Goal: Complete application form

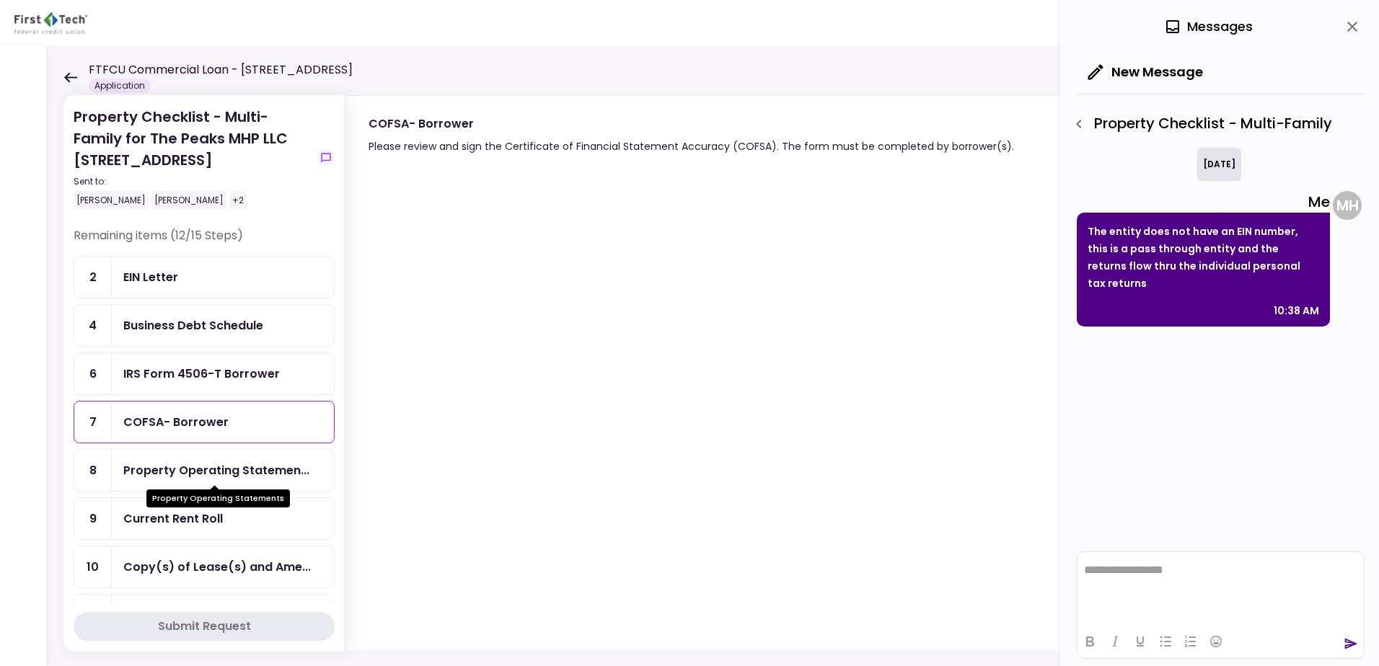
click at [197, 473] on div "Property Operating Statemen..." at bounding box center [216, 471] width 186 height 18
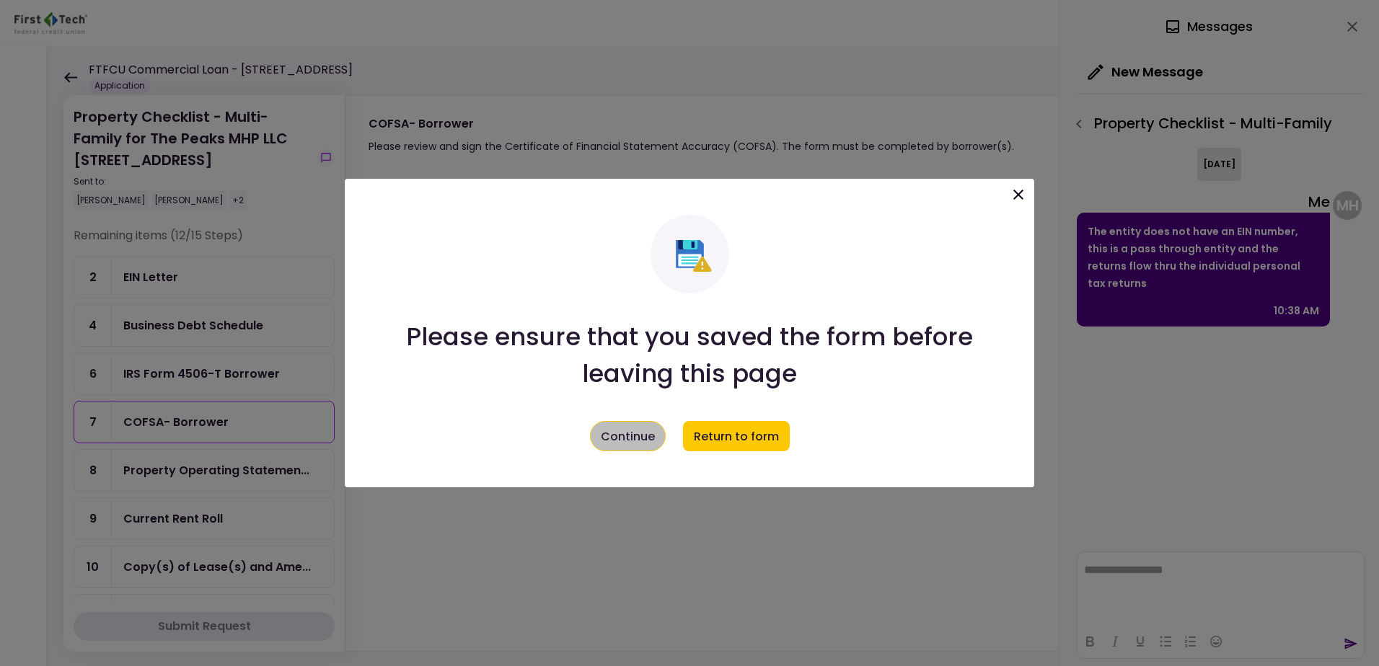
click at [632, 440] on button "Continue" at bounding box center [628, 436] width 76 height 30
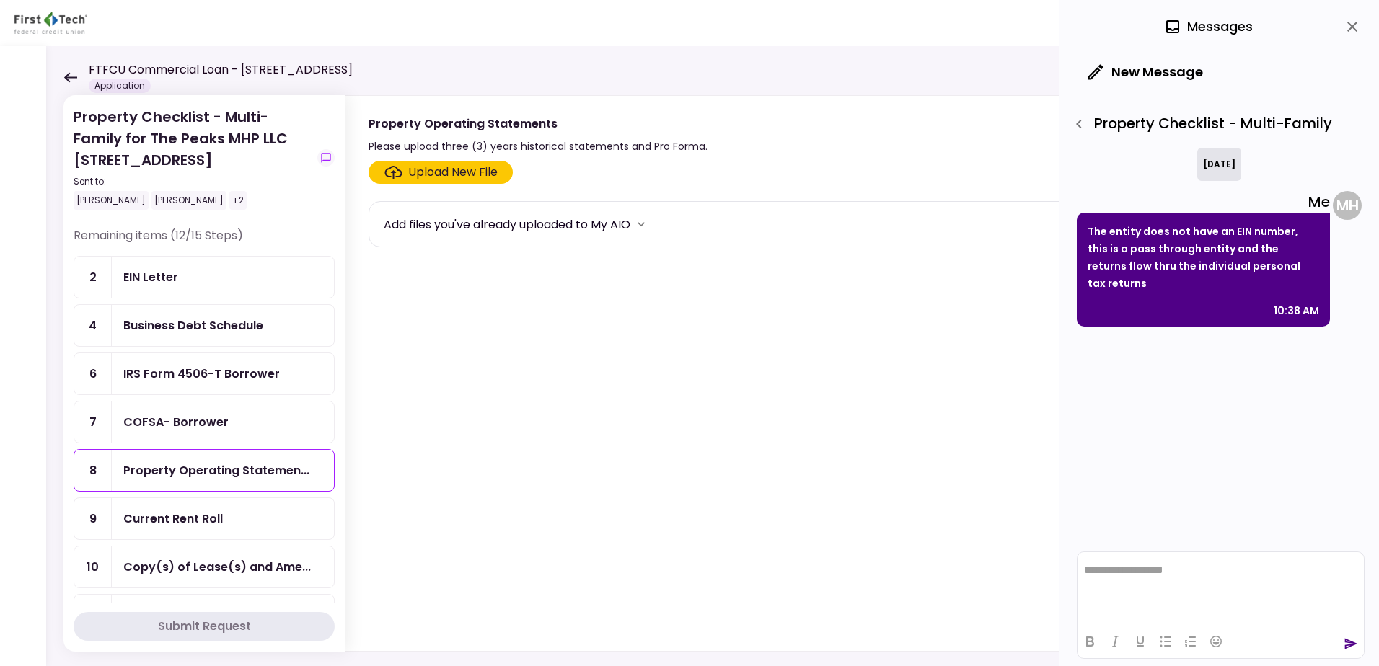
click at [438, 171] on div "Upload New File" at bounding box center [452, 172] width 89 height 17
click at [0, 0] on input "Upload New File" at bounding box center [0, 0] width 0 height 0
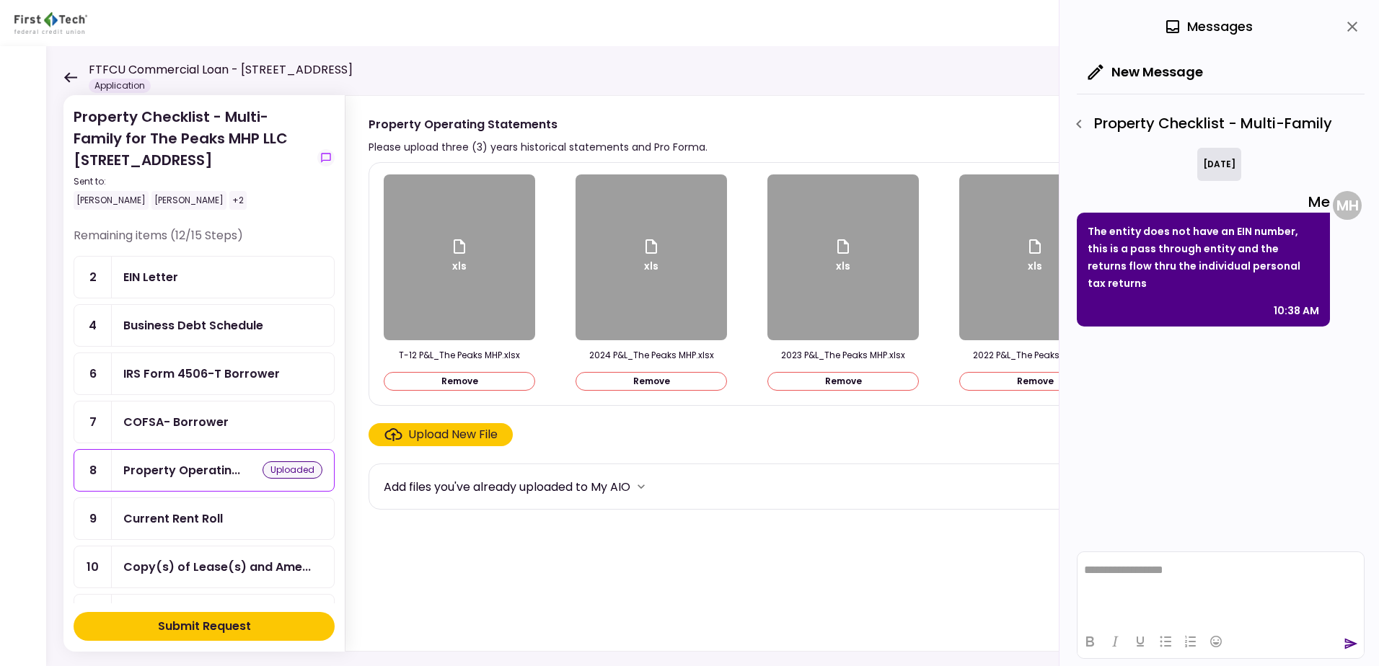
click at [219, 519] on div "Current Rent Roll" at bounding box center [173, 519] width 100 height 18
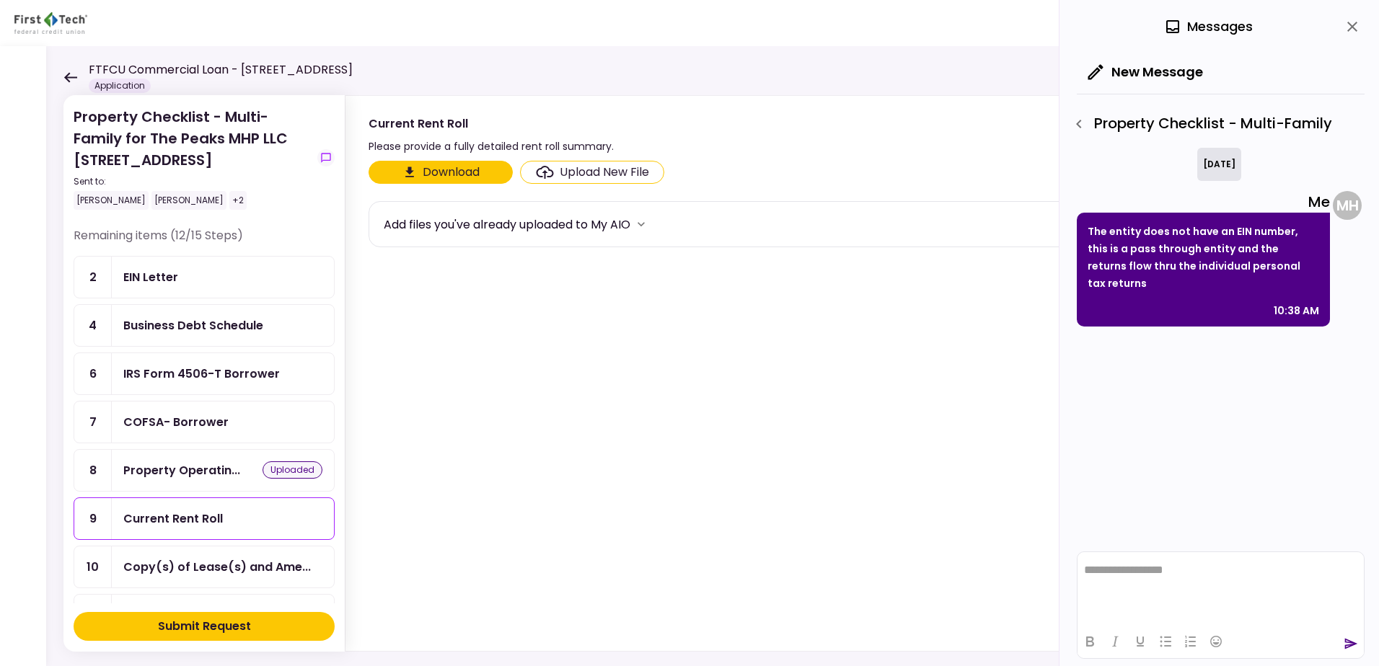
click at [560, 172] on div "Upload New File" at bounding box center [604, 172] width 89 height 17
click at [0, 0] on input "Upload New File" at bounding box center [0, 0] width 0 height 0
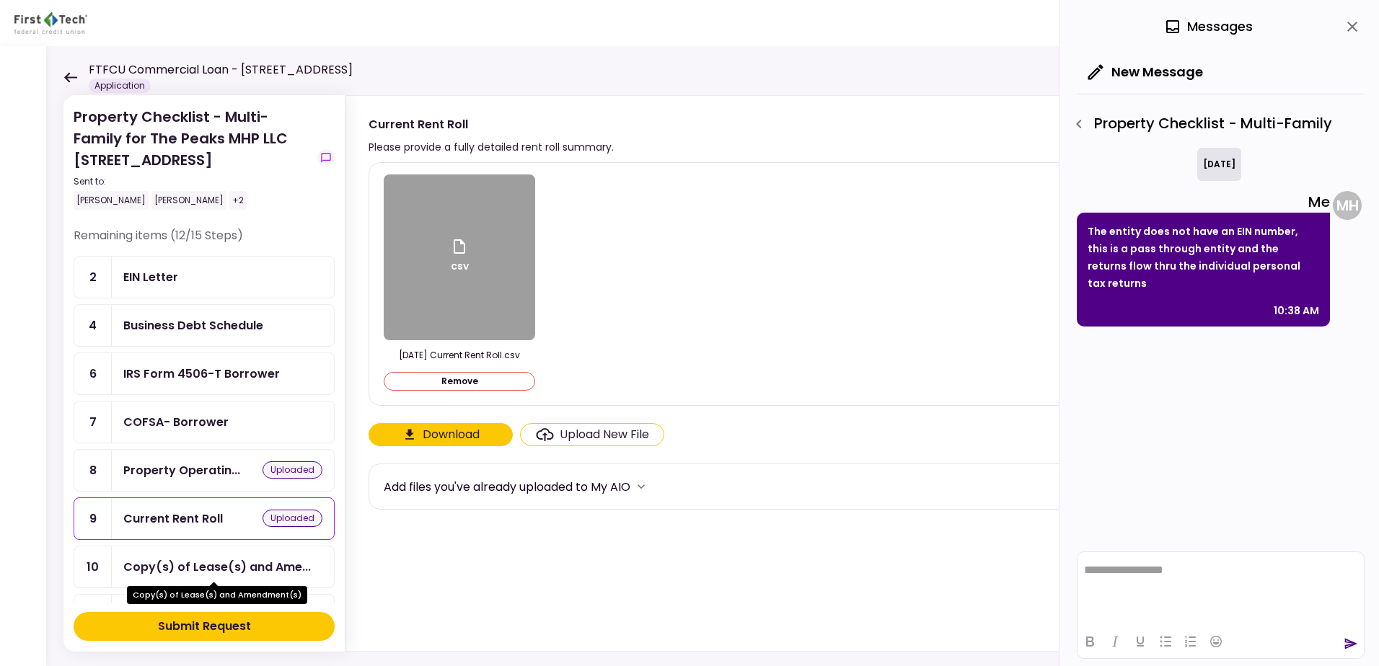
click at [198, 570] on div "Copy(s) of Lease(s) and Ame..." at bounding box center [217, 567] width 188 height 18
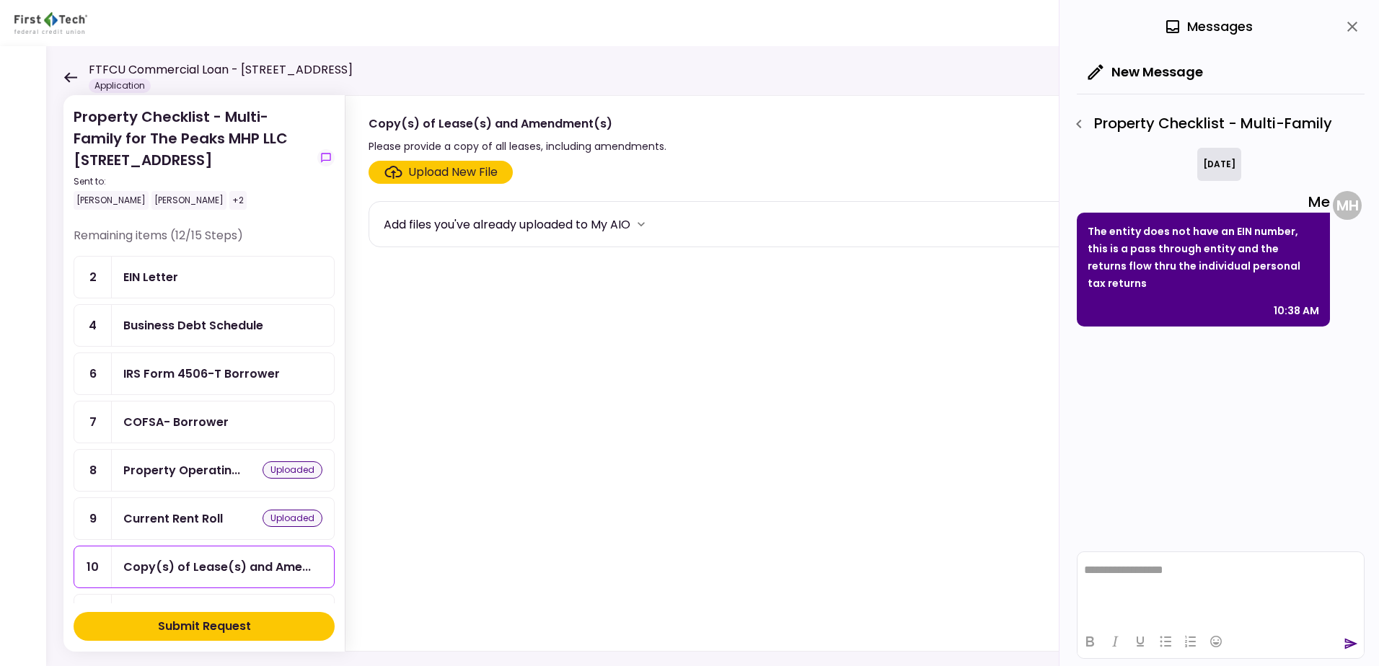
click at [476, 176] on div "Upload New File" at bounding box center [452, 172] width 89 height 17
click at [0, 0] on input "Upload New File" at bounding box center [0, 0] width 0 height 0
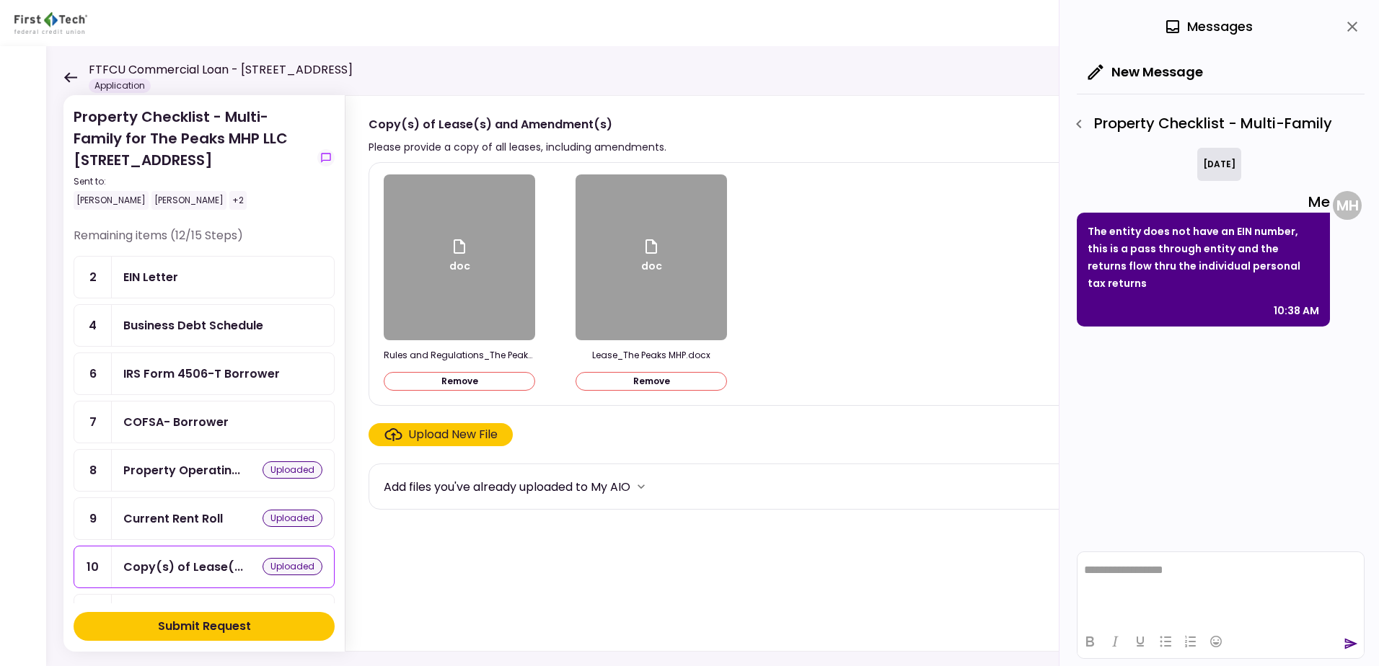
click at [236, 371] on div "IRS Form 4506-T Borrower" at bounding box center [201, 374] width 157 height 18
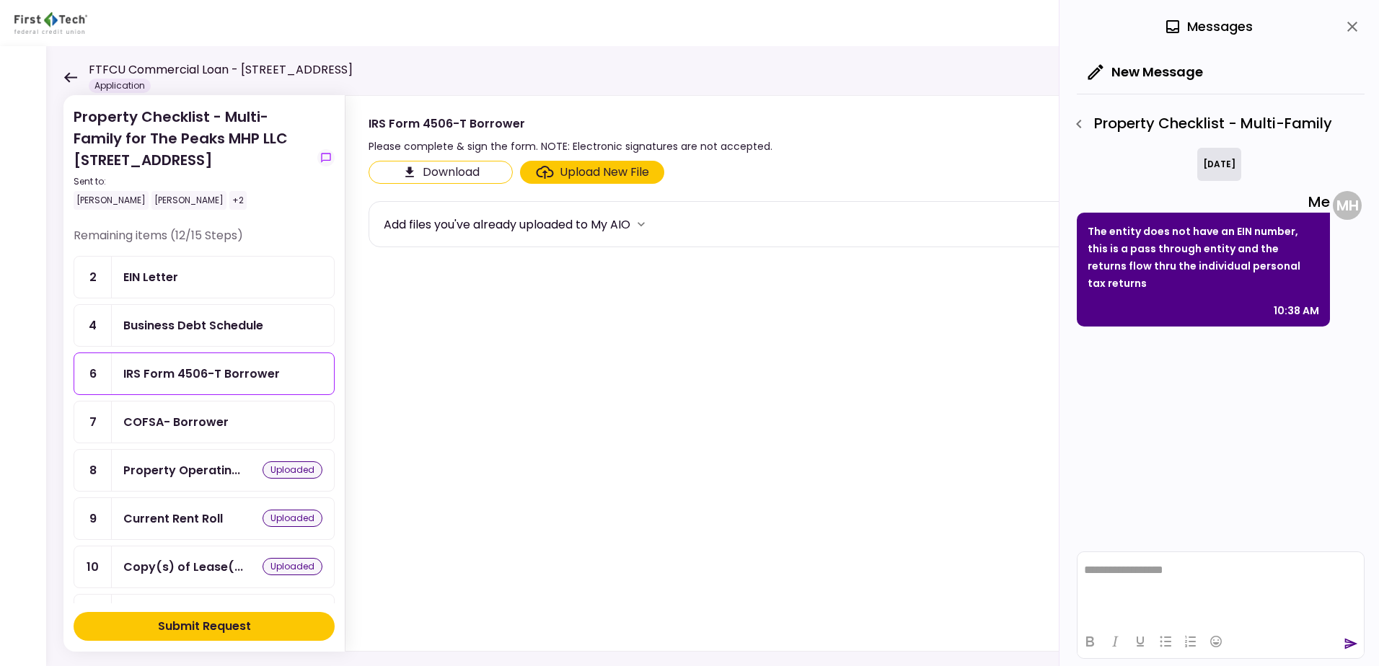
click at [611, 169] on div "Upload New File" at bounding box center [604, 172] width 89 height 17
click at [0, 0] on input "Upload New File" at bounding box center [0, 0] width 0 height 0
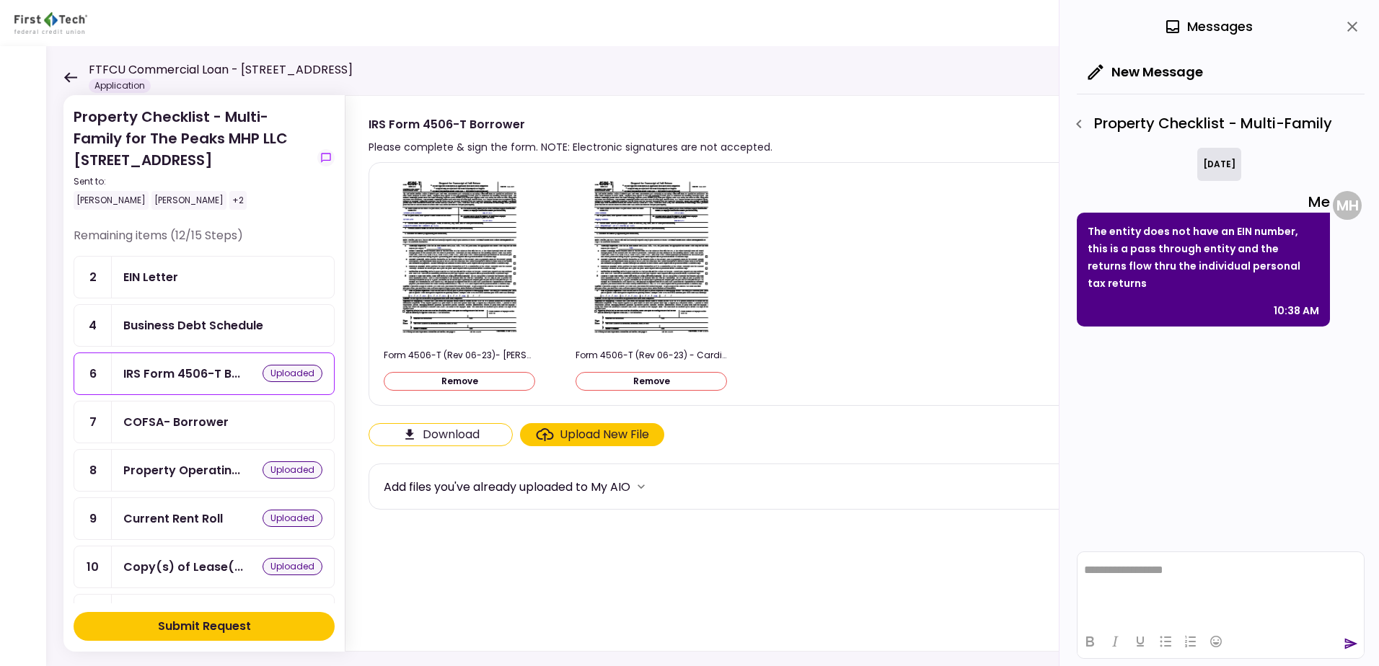
click at [202, 427] on div "COFSA- Borrower" at bounding box center [175, 422] width 105 height 18
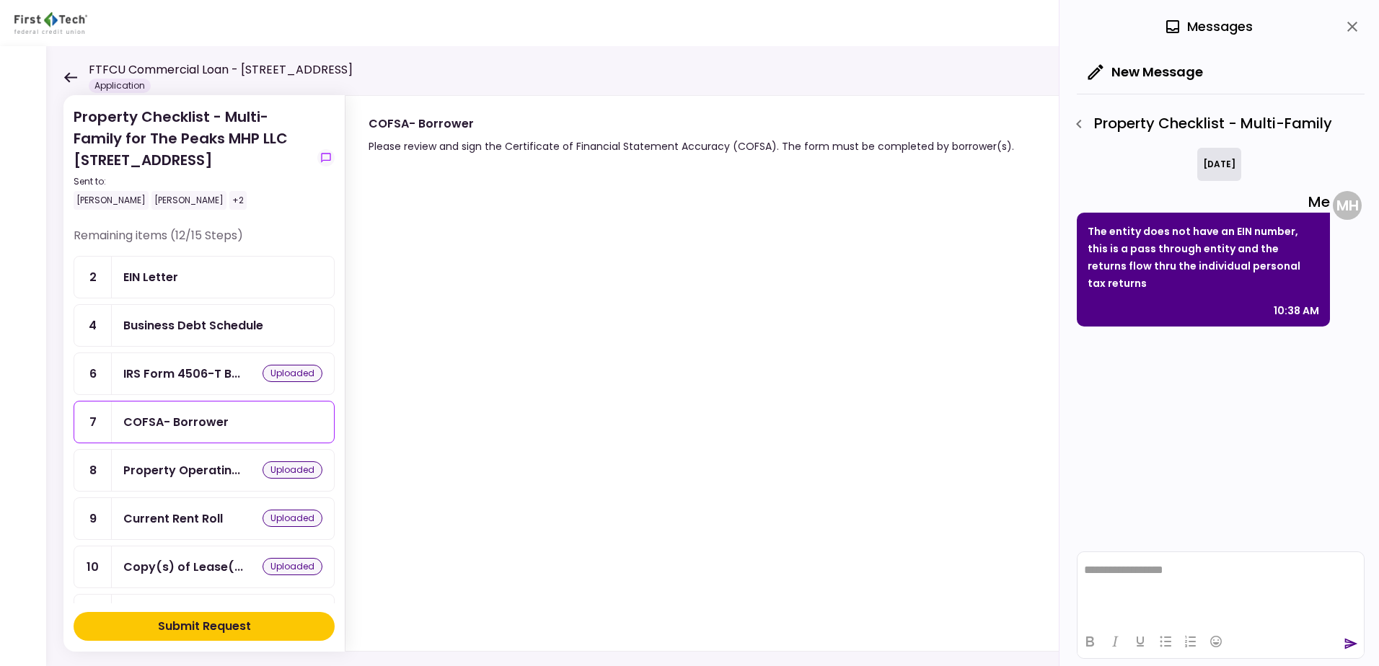
click at [234, 327] on div "Business Debt Schedule" at bounding box center [193, 326] width 140 height 18
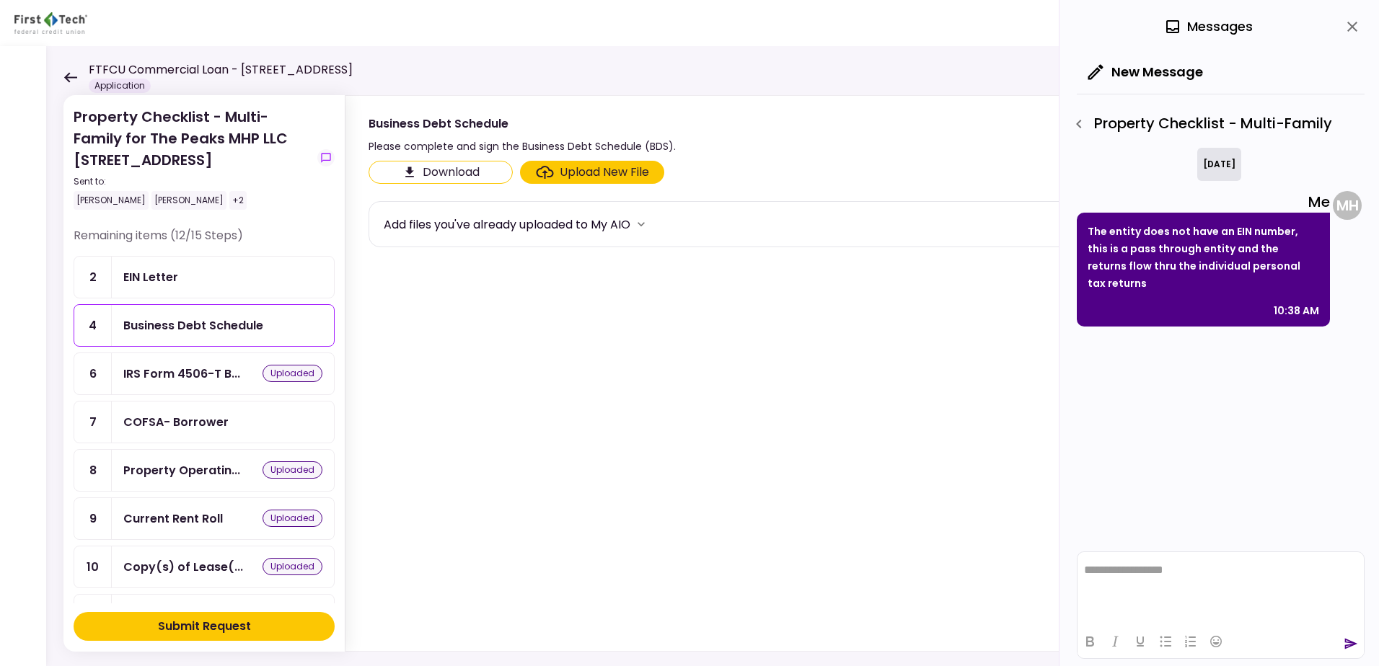
click at [580, 169] on div "Upload New File" at bounding box center [604, 172] width 89 height 17
click at [0, 0] on input "Upload New File" at bounding box center [0, 0] width 0 height 0
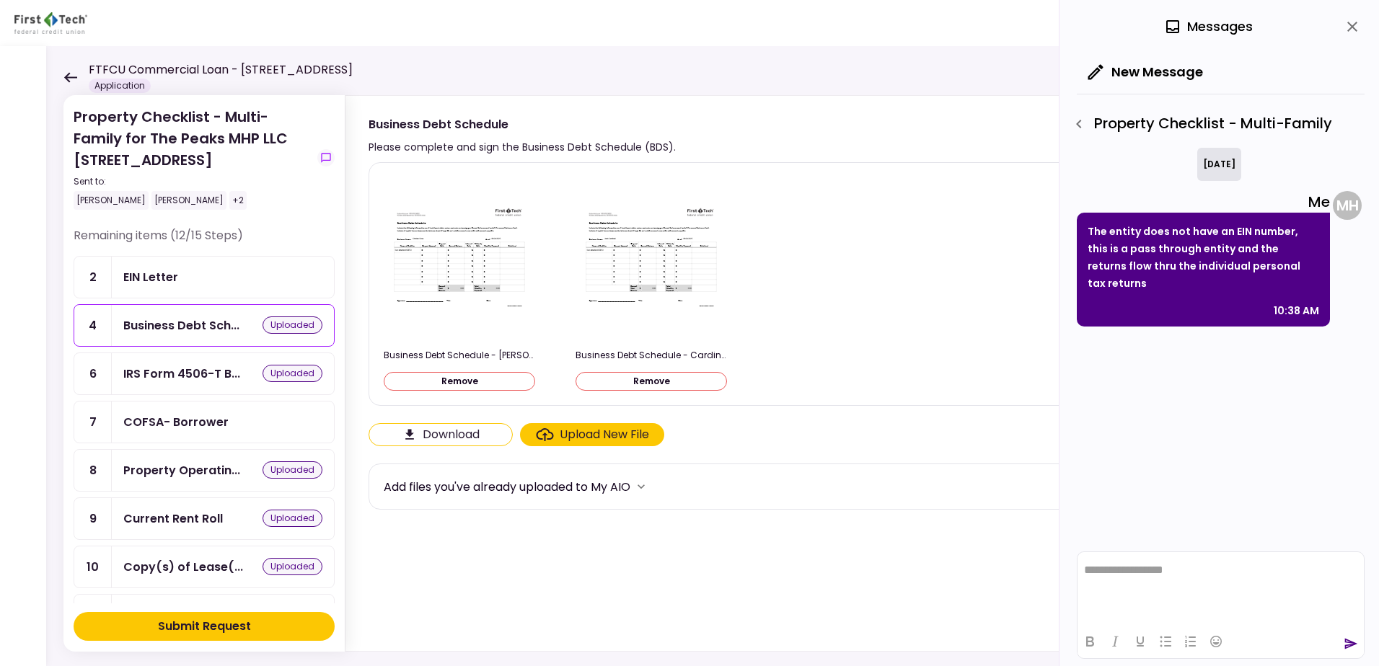
click at [563, 436] on div "Upload New File" at bounding box center [604, 434] width 89 height 17
click at [0, 0] on input "Upload New File" at bounding box center [0, 0] width 0 height 0
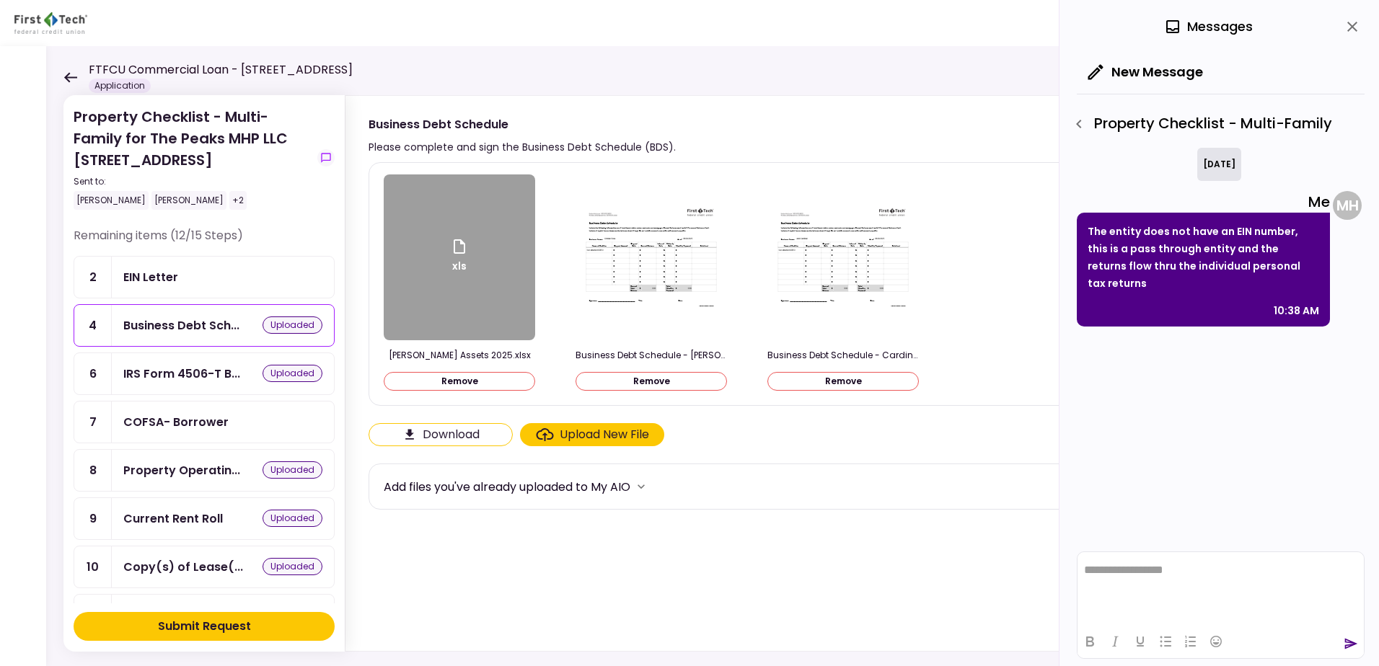
click at [589, 434] on div "Upload New File" at bounding box center [604, 434] width 89 height 17
click at [0, 0] on input "Upload New File" at bounding box center [0, 0] width 0 height 0
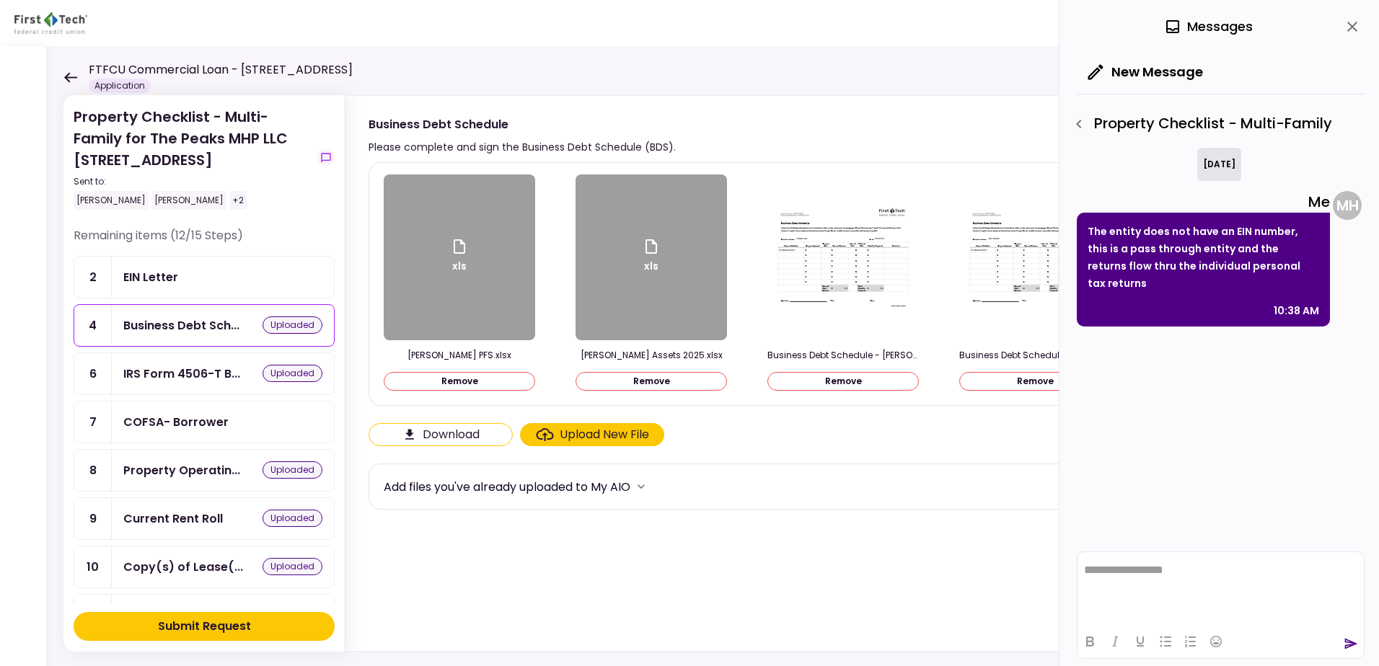
click at [218, 624] on div "Submit Request" at bounding box center [204, 626] width 93 height 17
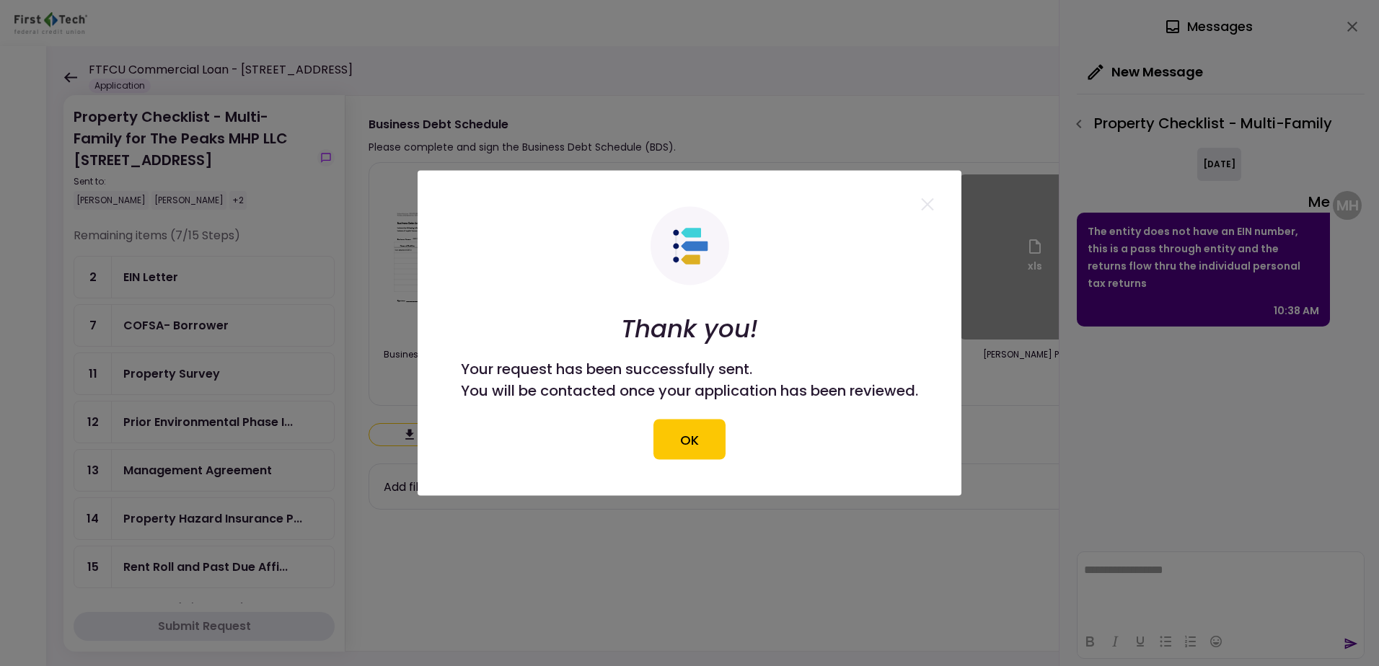
click at [686, 437] on button "OK" at bounding box center [689, 440] width 72 height 40
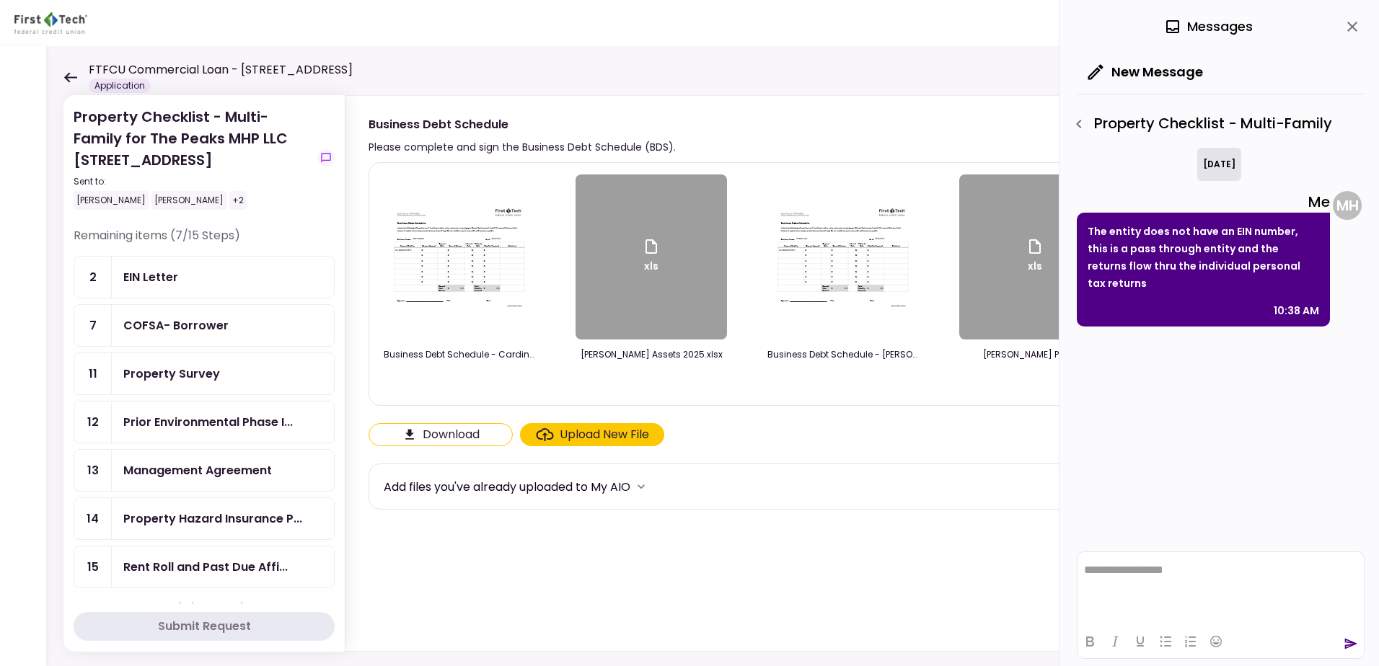
click at [151, 276] on div "EIN Letter" at bounding box center [150, 277] width 55 height 18
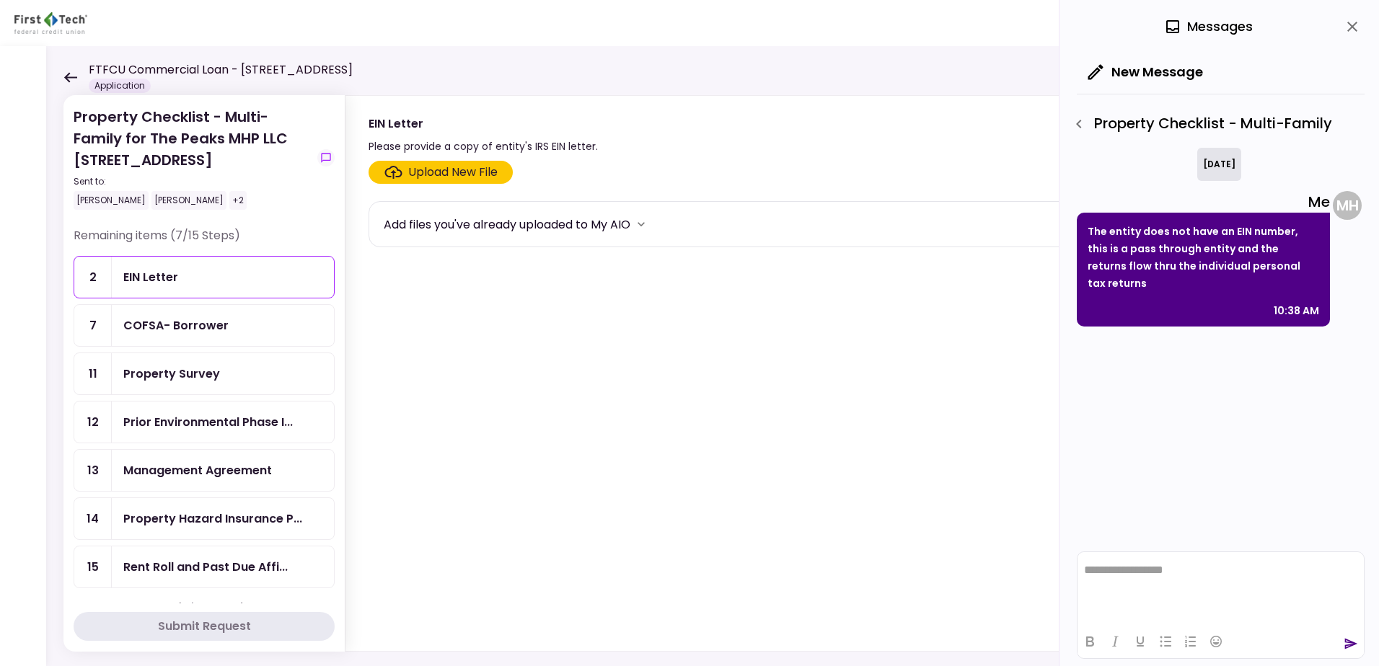
click at [464, 173] on div "Upload New File" at bounding box center [452, 172] width 89 height 17
click at [0, 0] on input "Upload New File" at bounding box center [0, 0] width 0 height 0
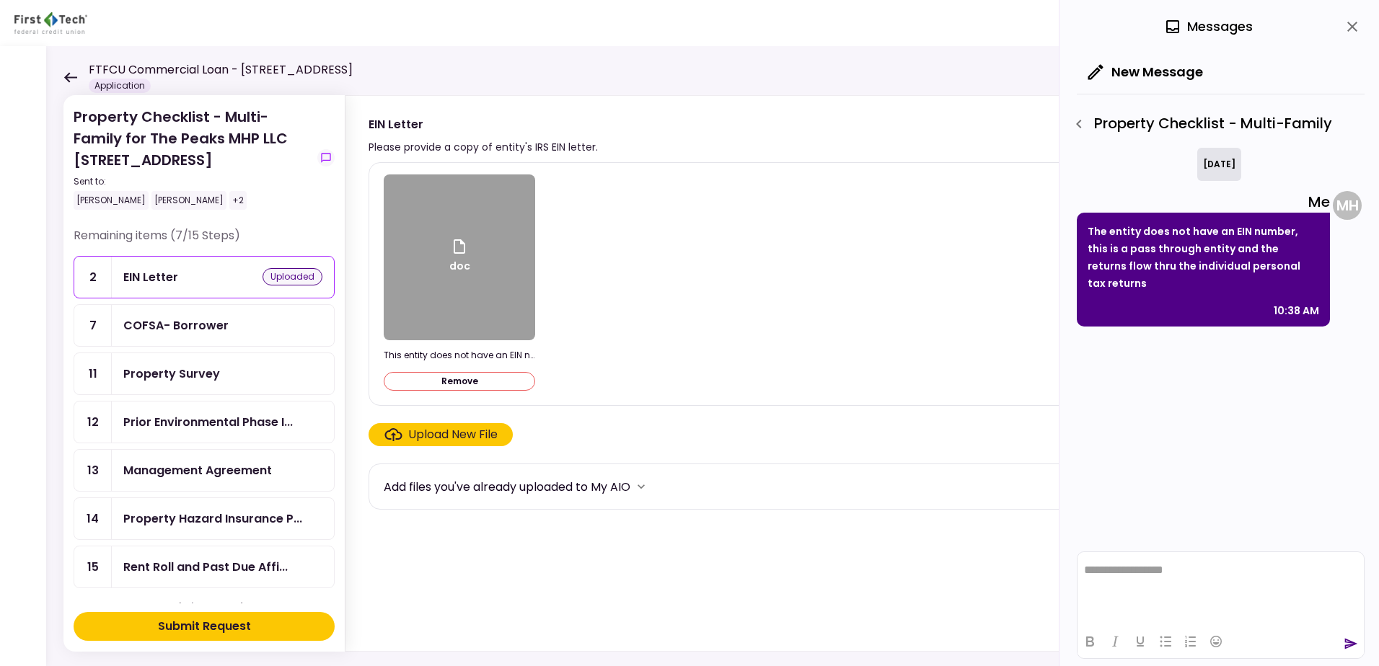
click at [178, 375] on div "Property Survey" at bounding box center [171, 374] width 97 height 18
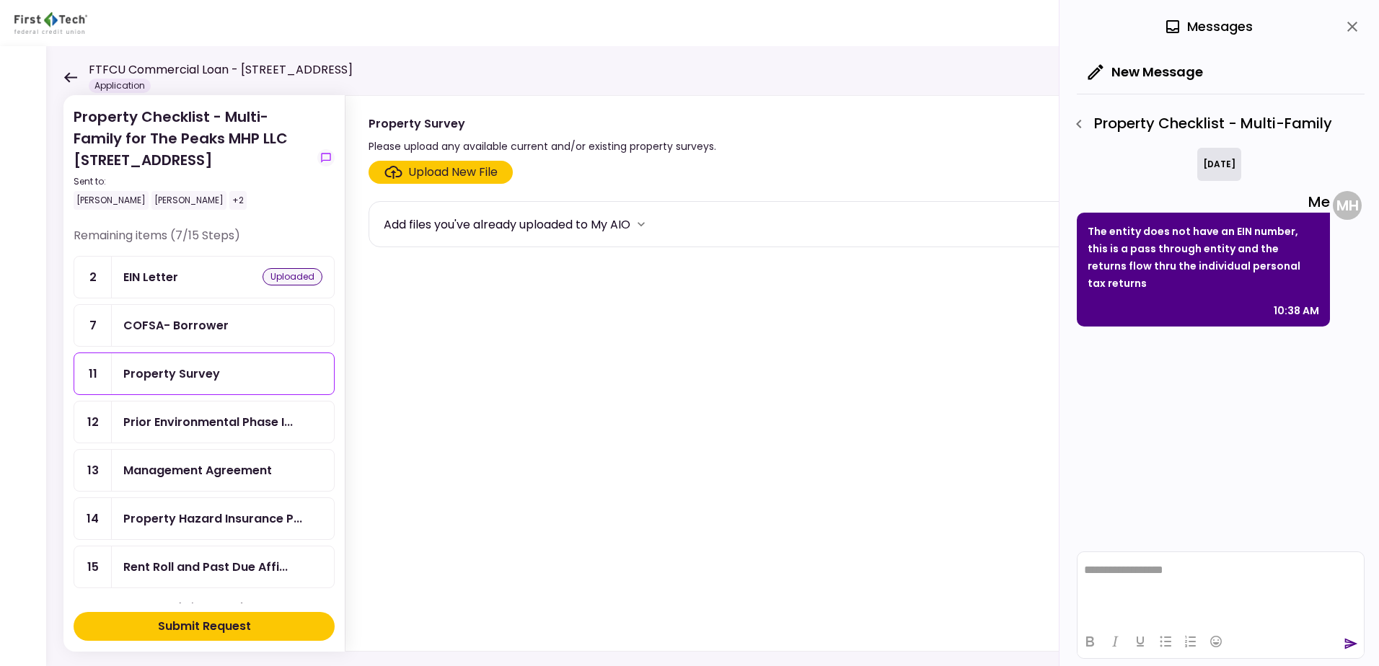
click at [432, 177] on div "Upload New File" at bounding box center [452, 172] width 89 height 17
click at [0, 0] on input "Upload New File" at bounding box center [0, 0] width 0 height 0
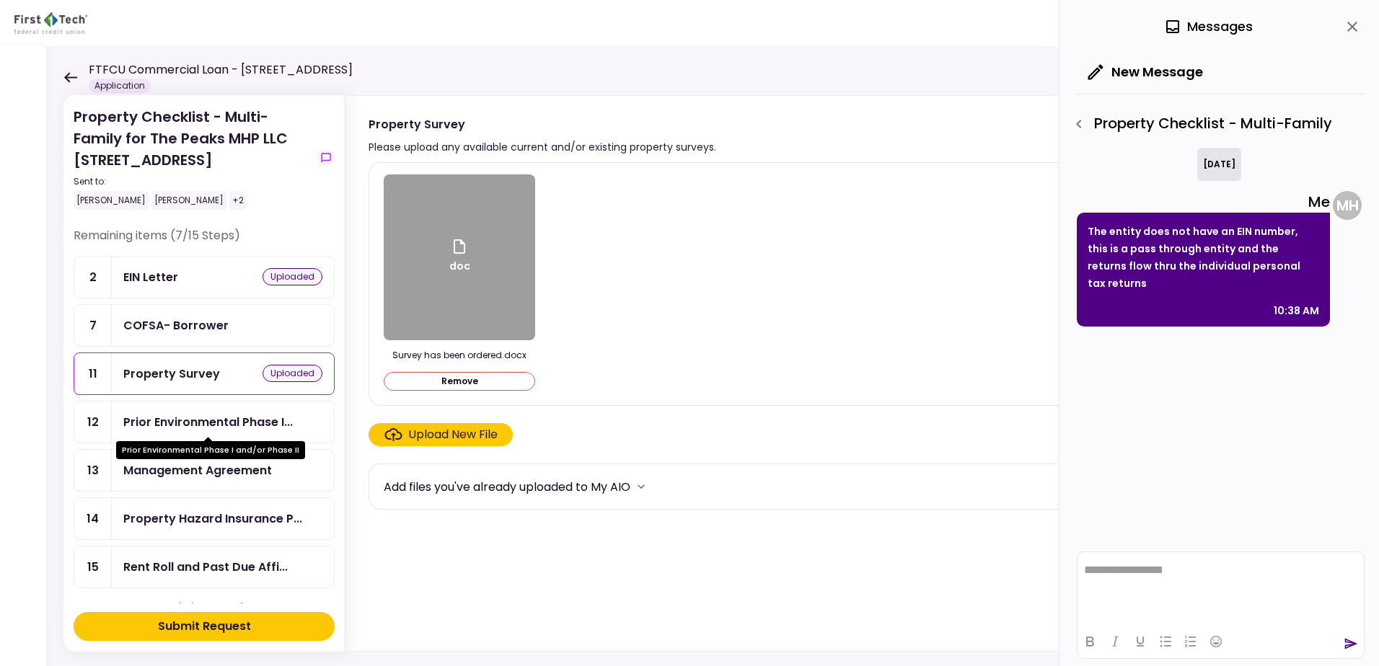
click at [199, 419] on div "Prior Environmental Phase I..." at bounding box center [207, 422] width 169 height 18
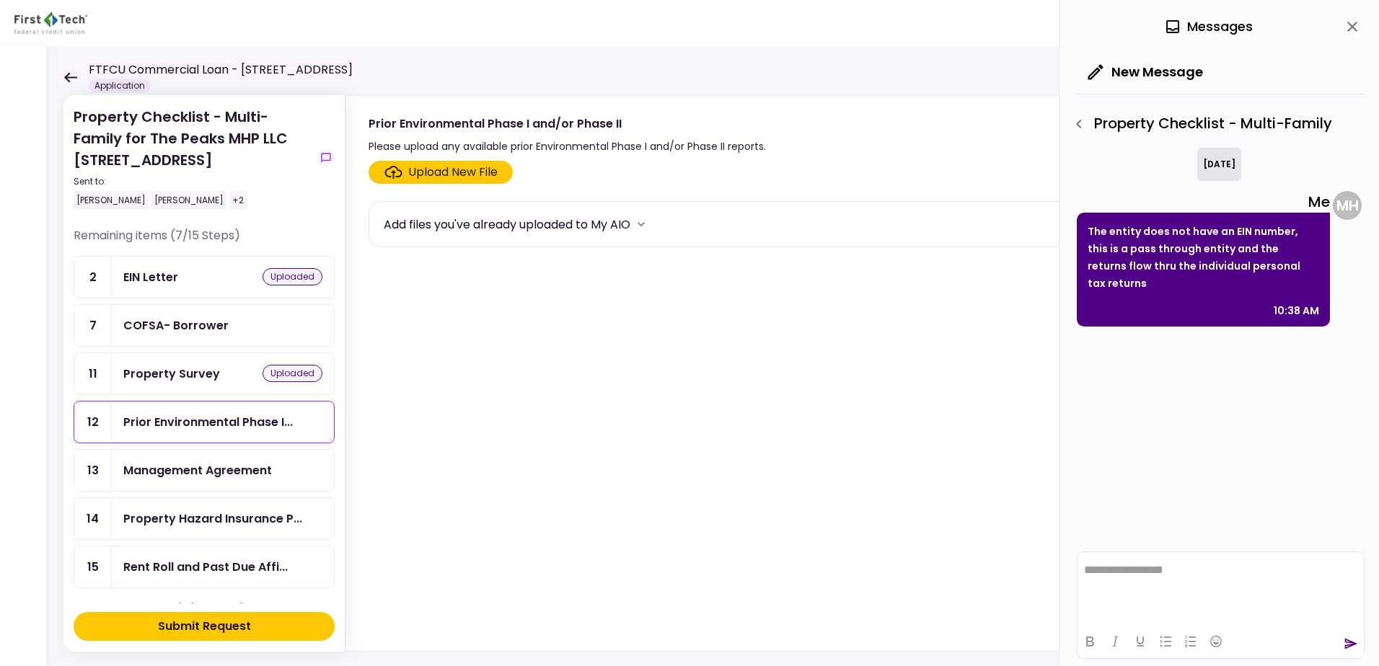
click at [421, 173] on div "Upload New File" at bounding box center [452, 172] width 89 height 17
click at [0, 0] on input "Upload New File" at bounding box center [0, 0] width 0 height 0
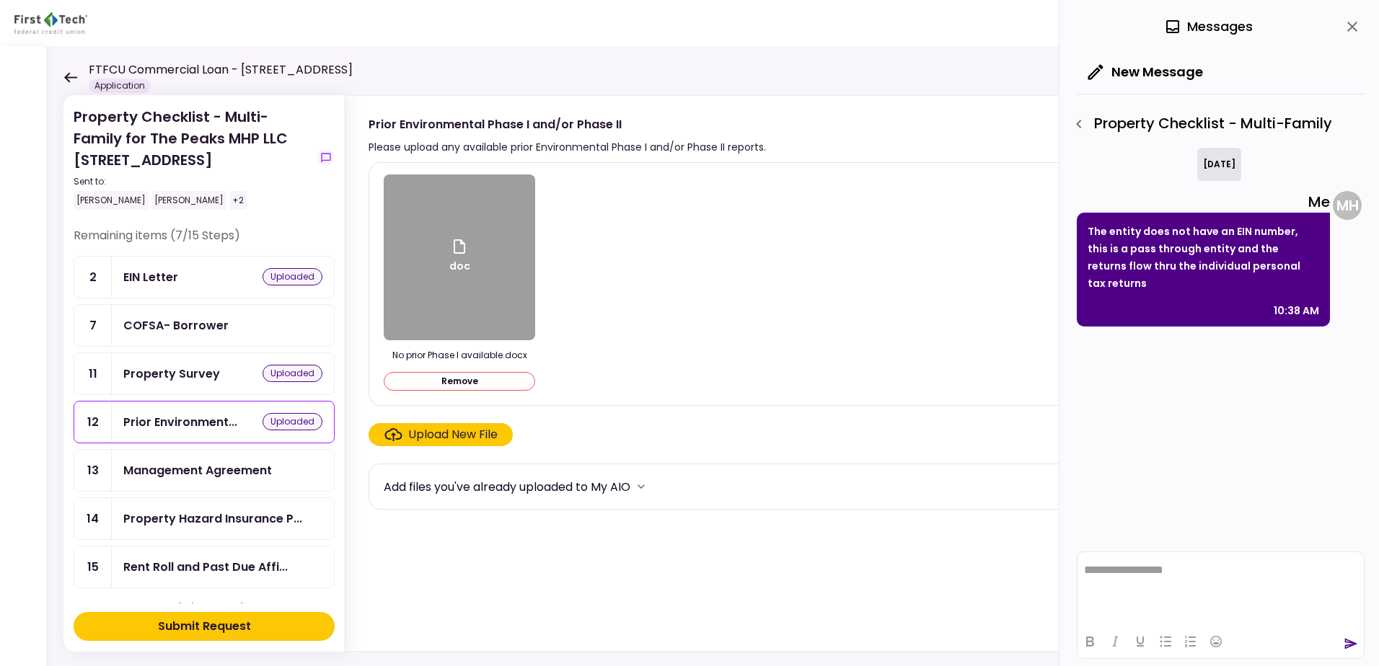
click at [222, 464] on div "Management Agreement" at bounding box center [197, 471] width 149 height 18
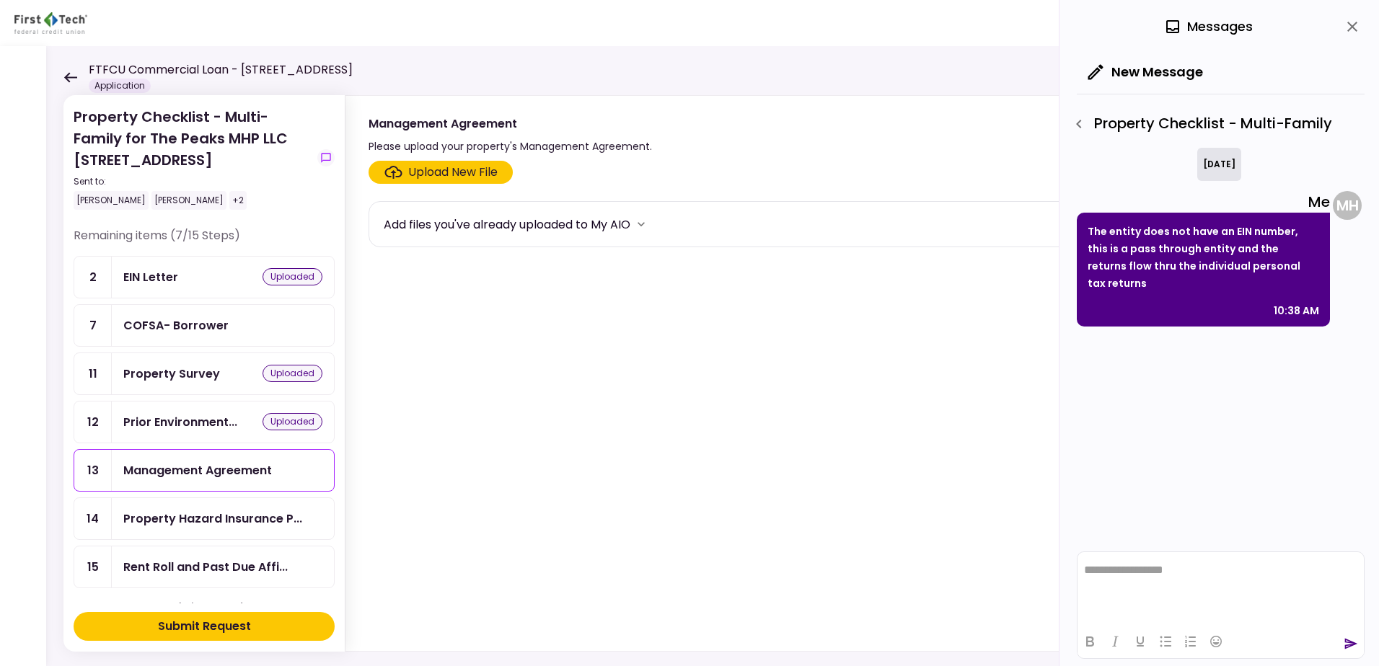
click at [433, 169] on div "Upload New File" at bounding box center [452, 172] width 89 height 17
click at [0, 0] on input "Upload New File" at bounding box center [0, 0] width 0 height 0
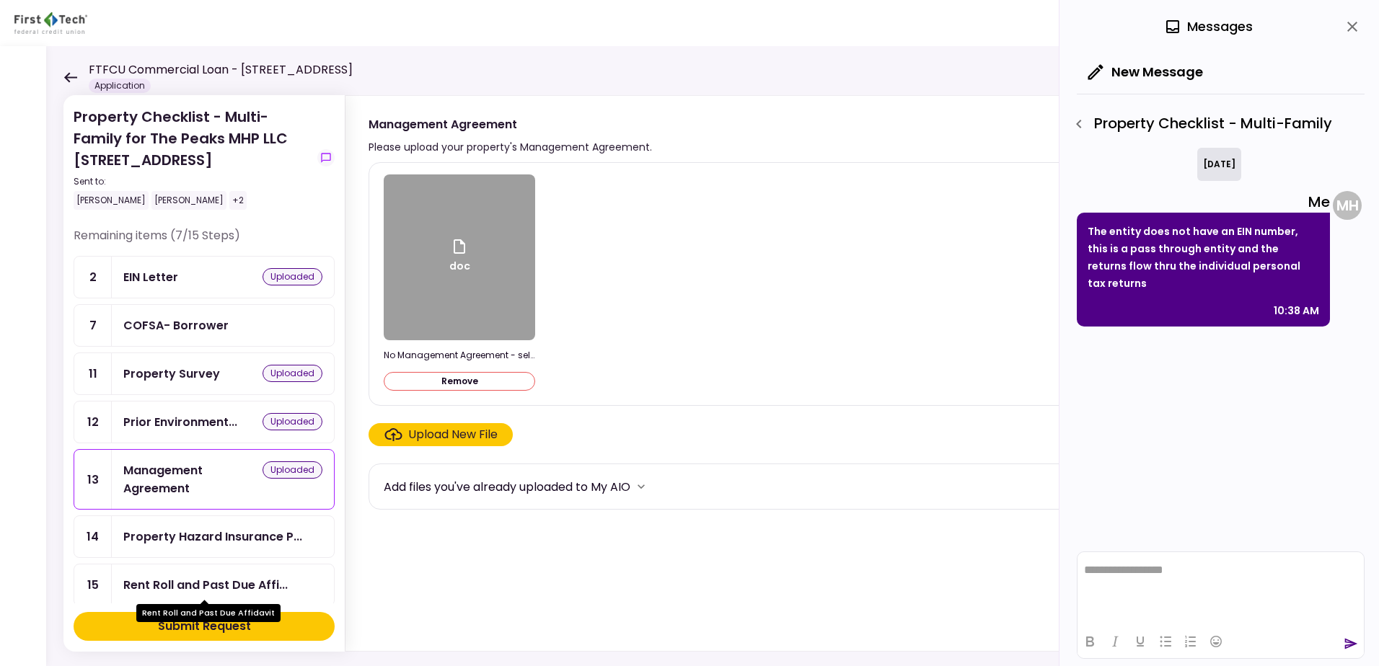
click at [184, 580] on div "Rent Roll and Past Due Affi..." at bounding box center [205, 585] width 164 height 18
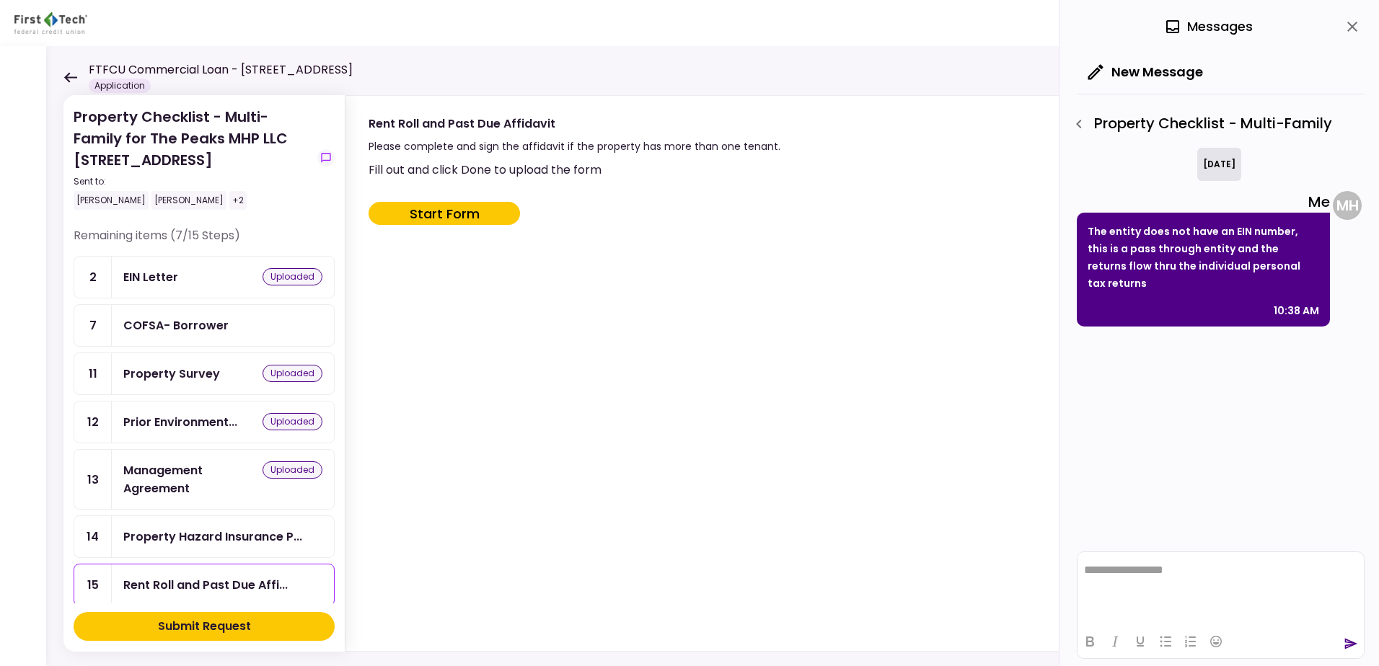
click at [417, 216] on button "Start Form" at bounding box center [444, 213] width 151 height 23
type input "***"
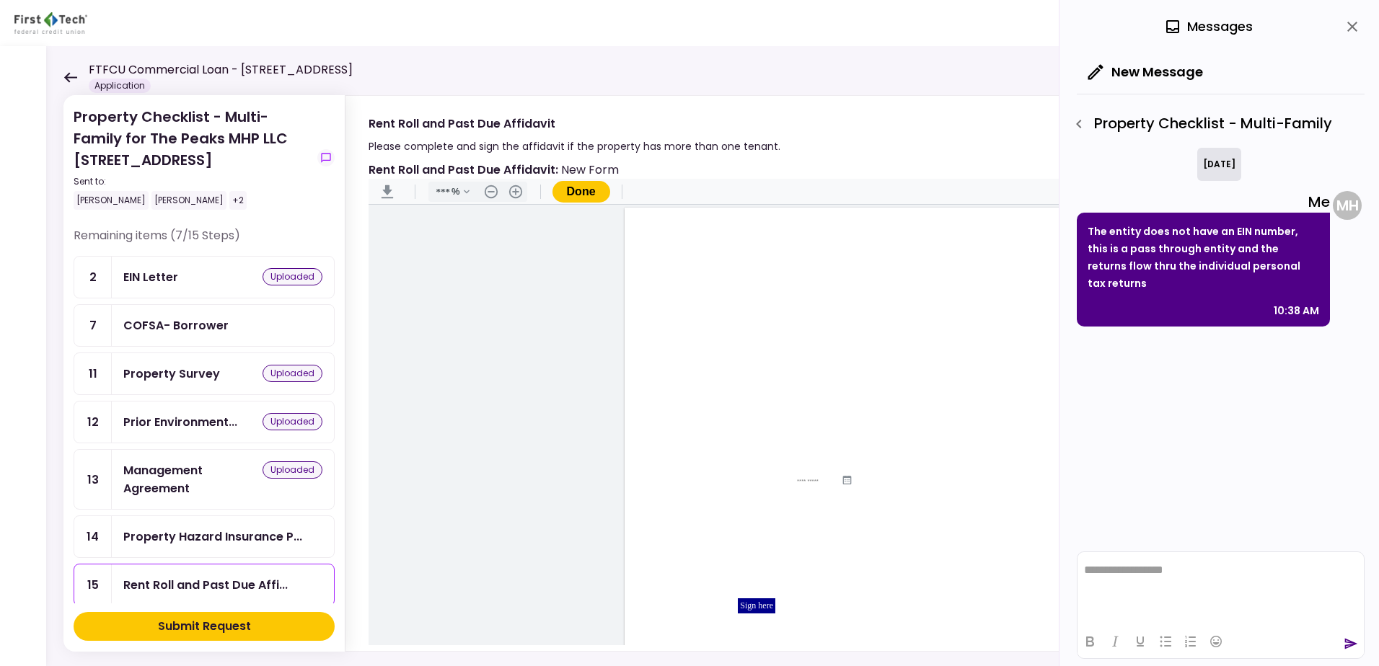
scroll to position [118, 0]
click at [386, 194] on button ".cls-1{fill:#abb0c4;} icon - header - download" at bounding box center [387, 191] width 23 height 23
click at [598, 187] on button "Done" at bounding box center [581, 192] width 58 height 22
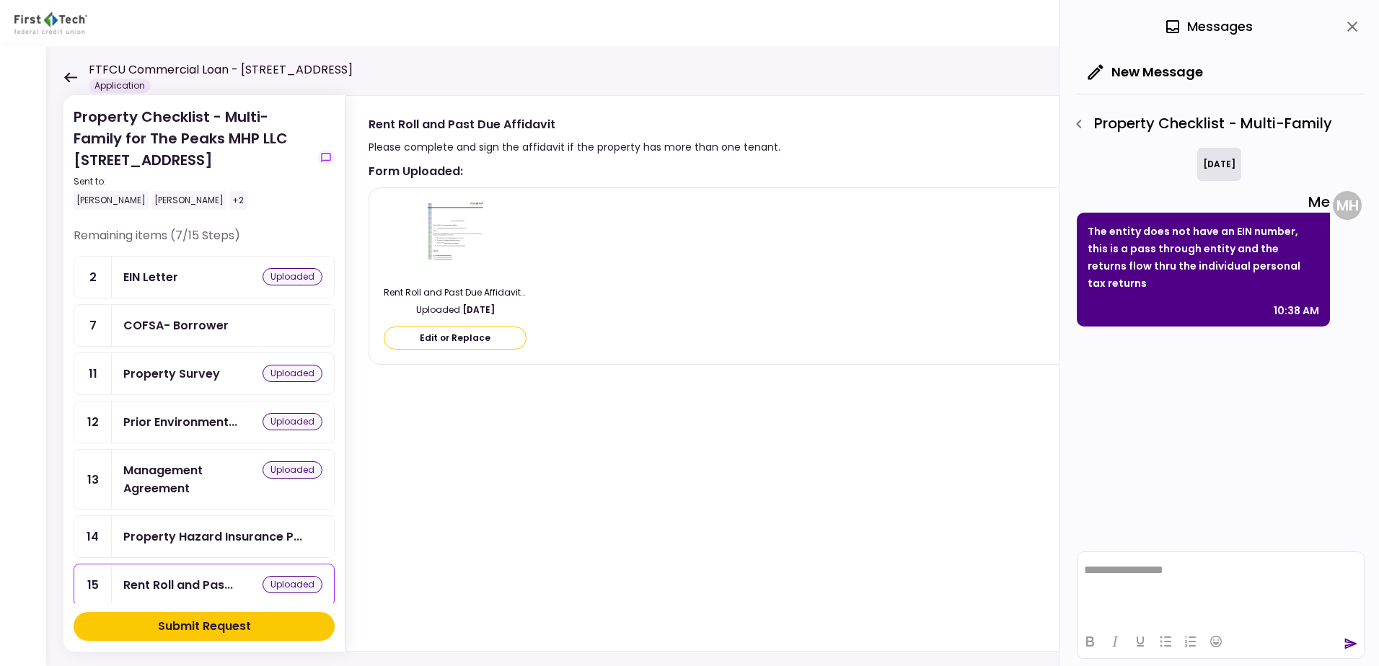
click at [190, 326] on div "COFSA- Borrower" at bounding box center [175, 326] width 105 height 18
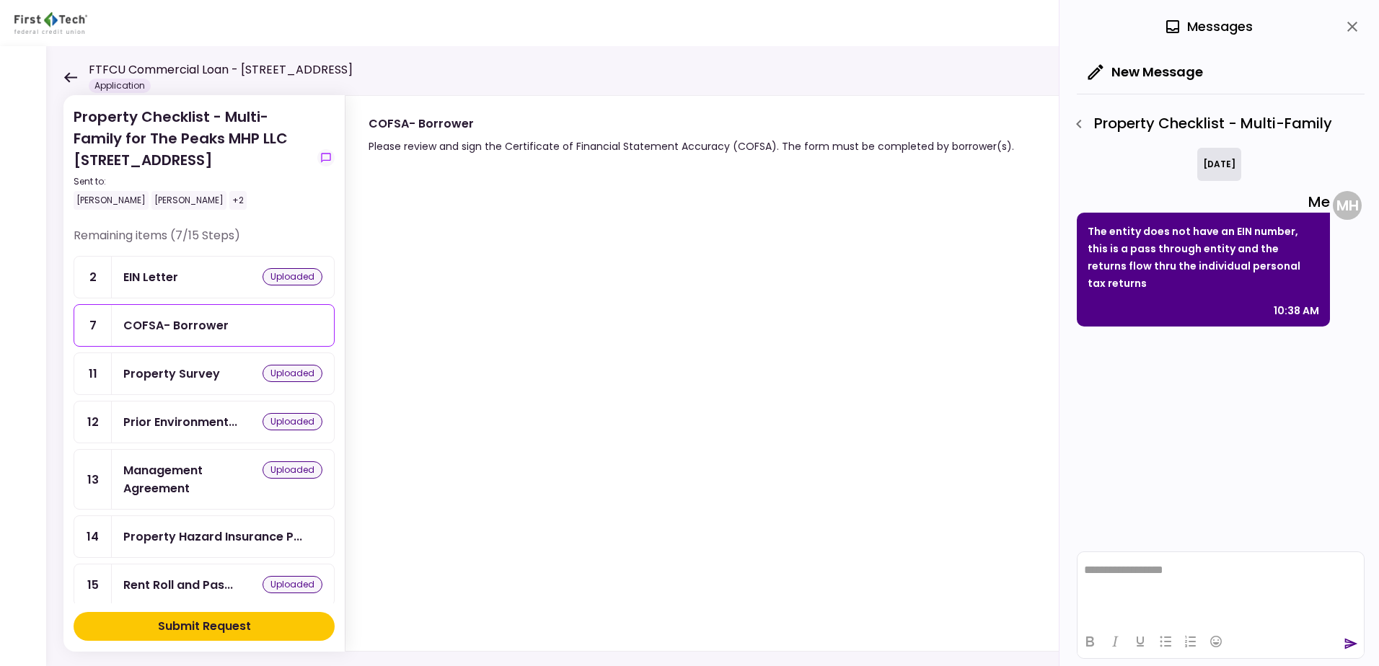
click at [65, 76] on icon at bounding box center [70, 77] width 13 height 10
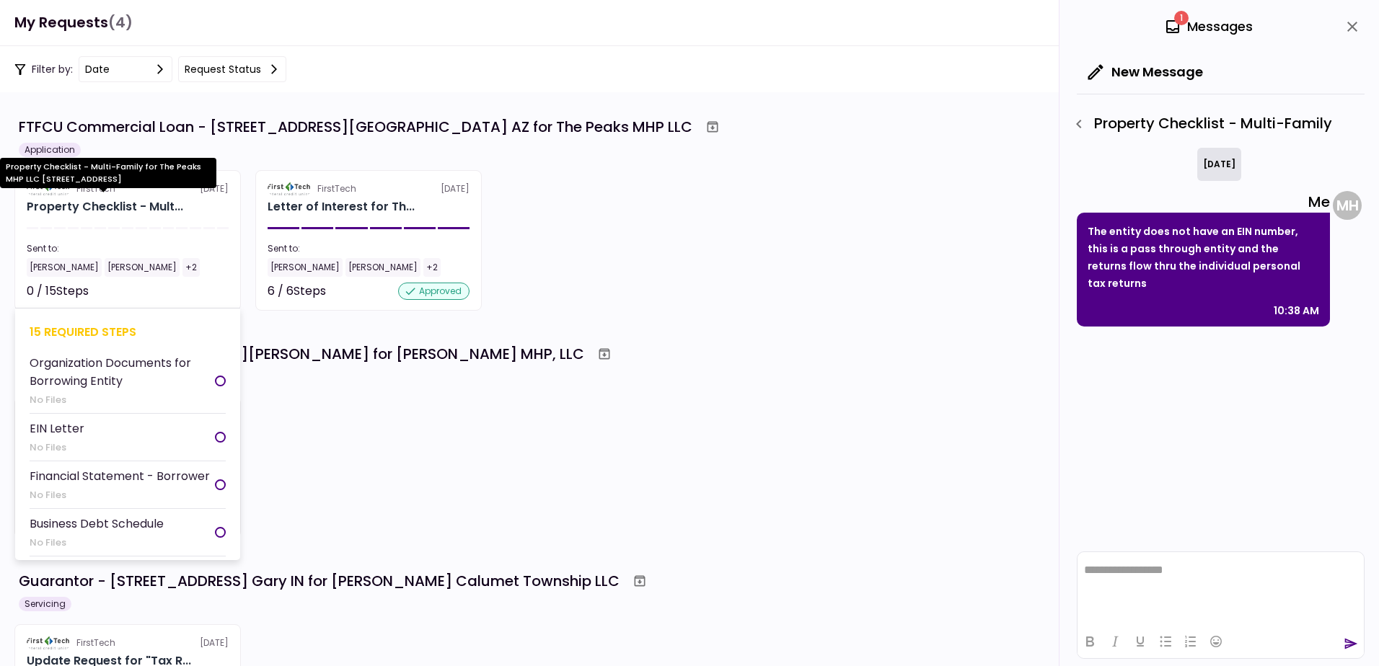
click at [86, 211] on div "Property Checklist - Mult..." at bounding box center [105, 206] width 157 height 17
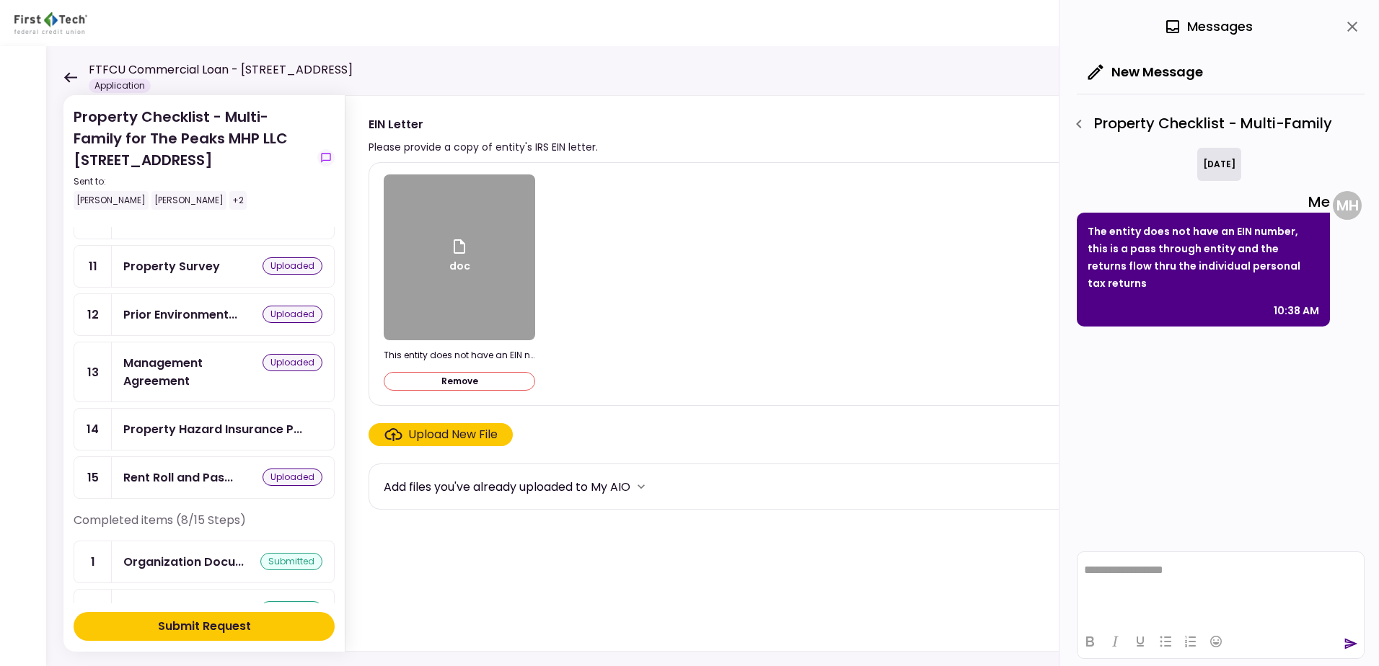
scroll to position [144, 0]
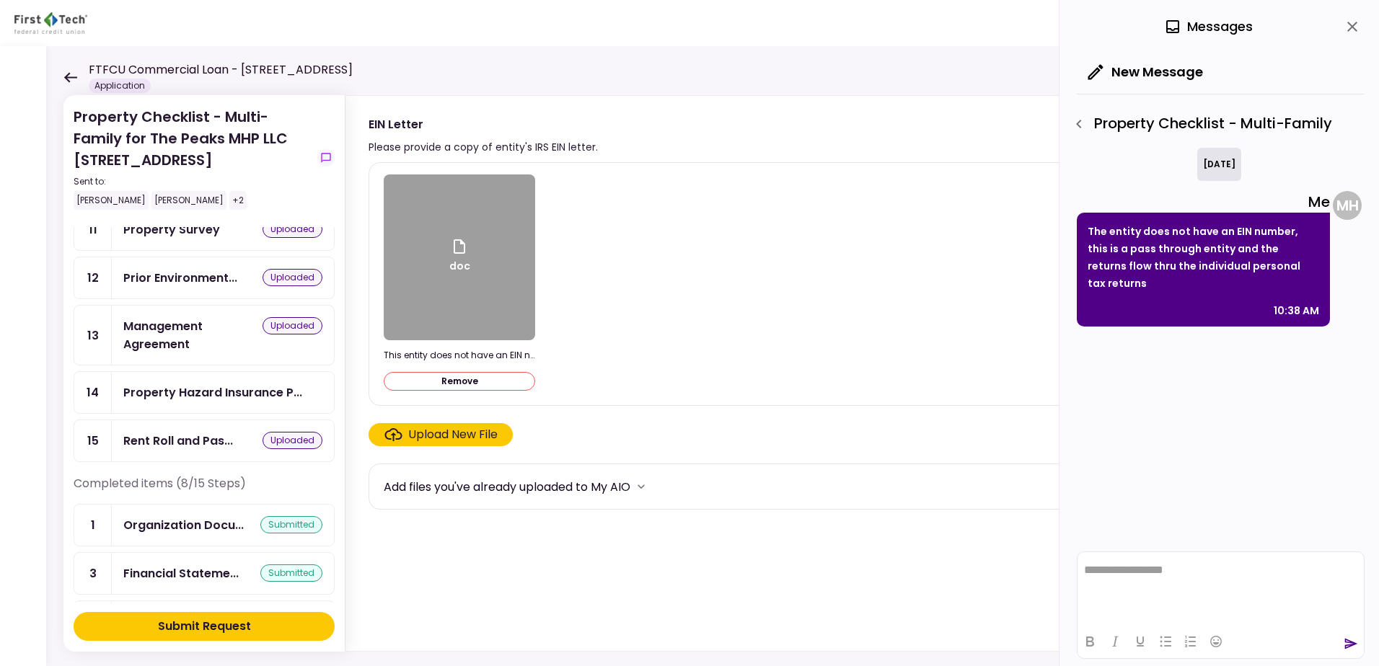
click at [215, 628] on div "Submit Request" at bounding box center [204, 626] width 93 height 17
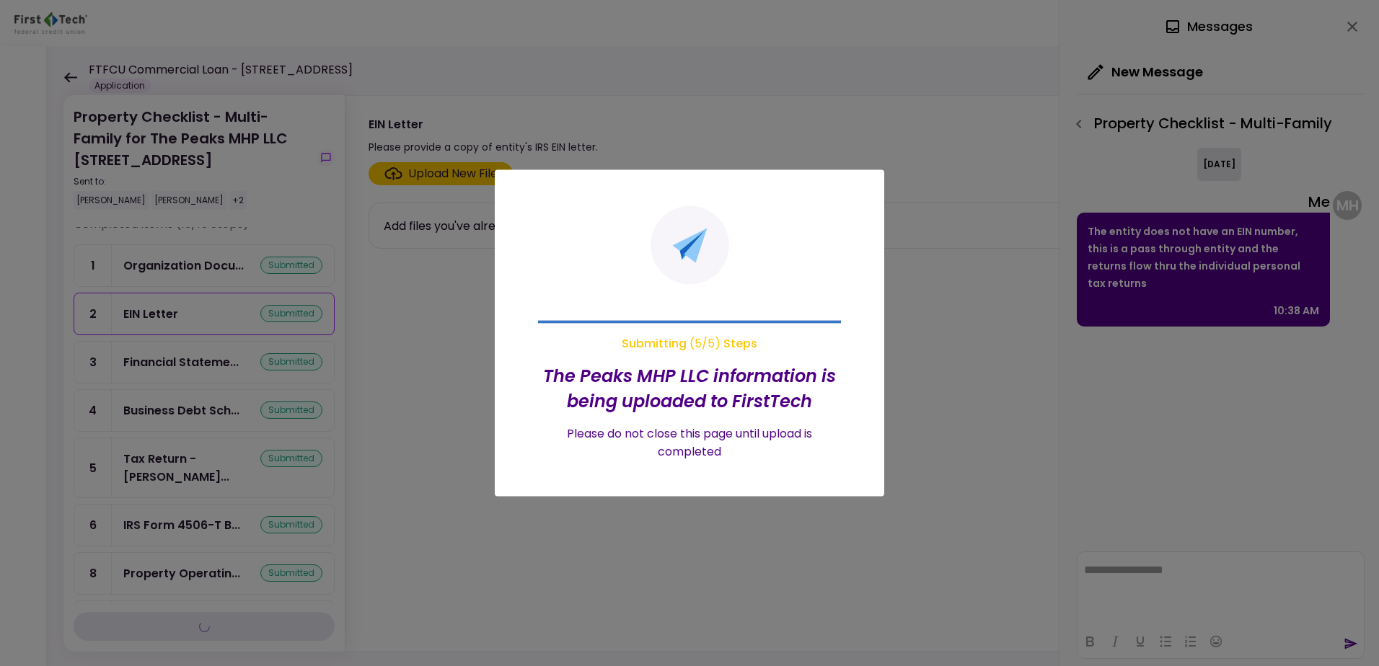
scroll to position [0, 0]
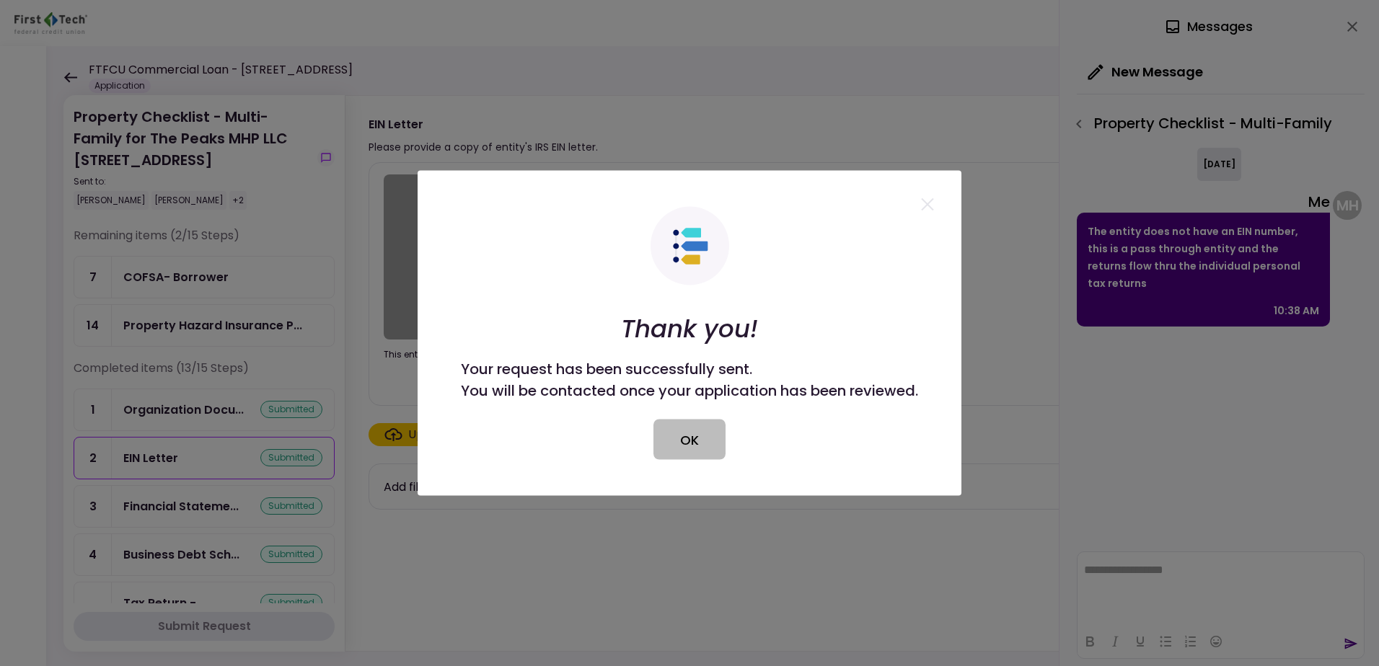
click at [678, 444] on button "OK" at bounding box center [689, 440] width 72 height 40
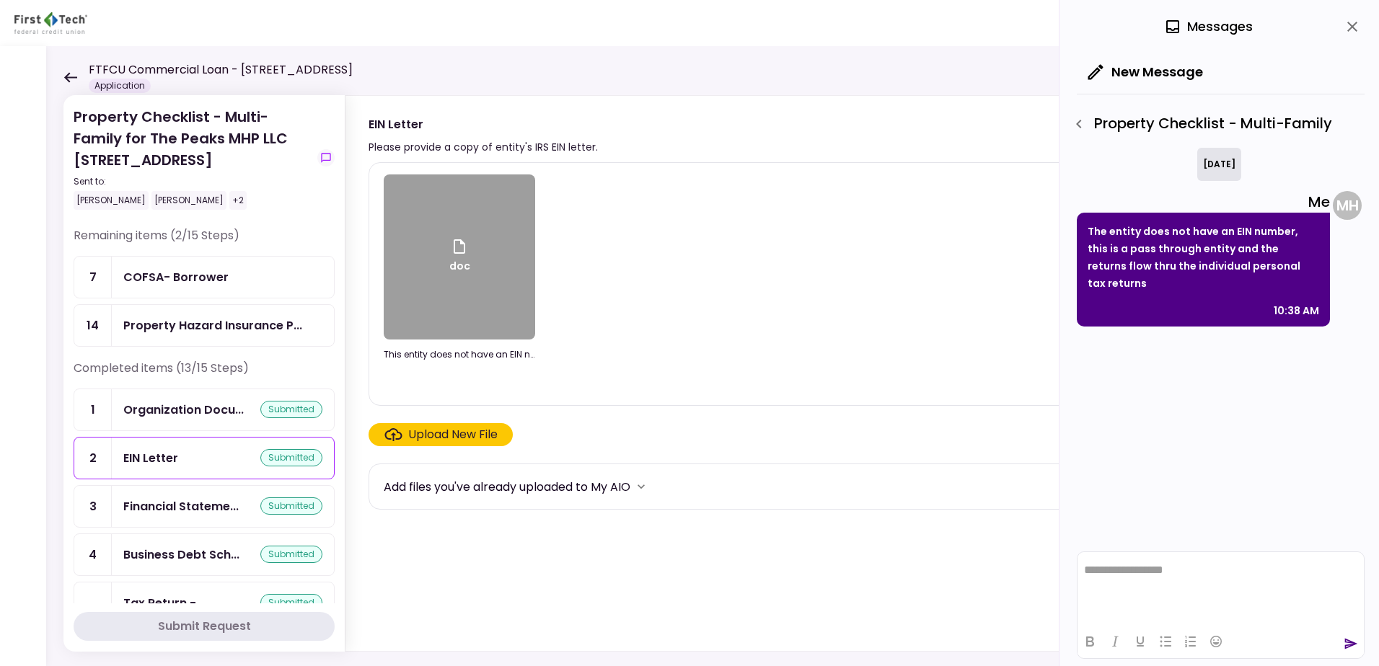
drag, startPoint x: 981, startPoint y: 260, endPoint x: 1000, endPoint y: 243, distance: 25.5
click at [988, 254] on div "doc This entity does not have an EIN number.docx" at bounding box center [846, 284] width 925 height 219
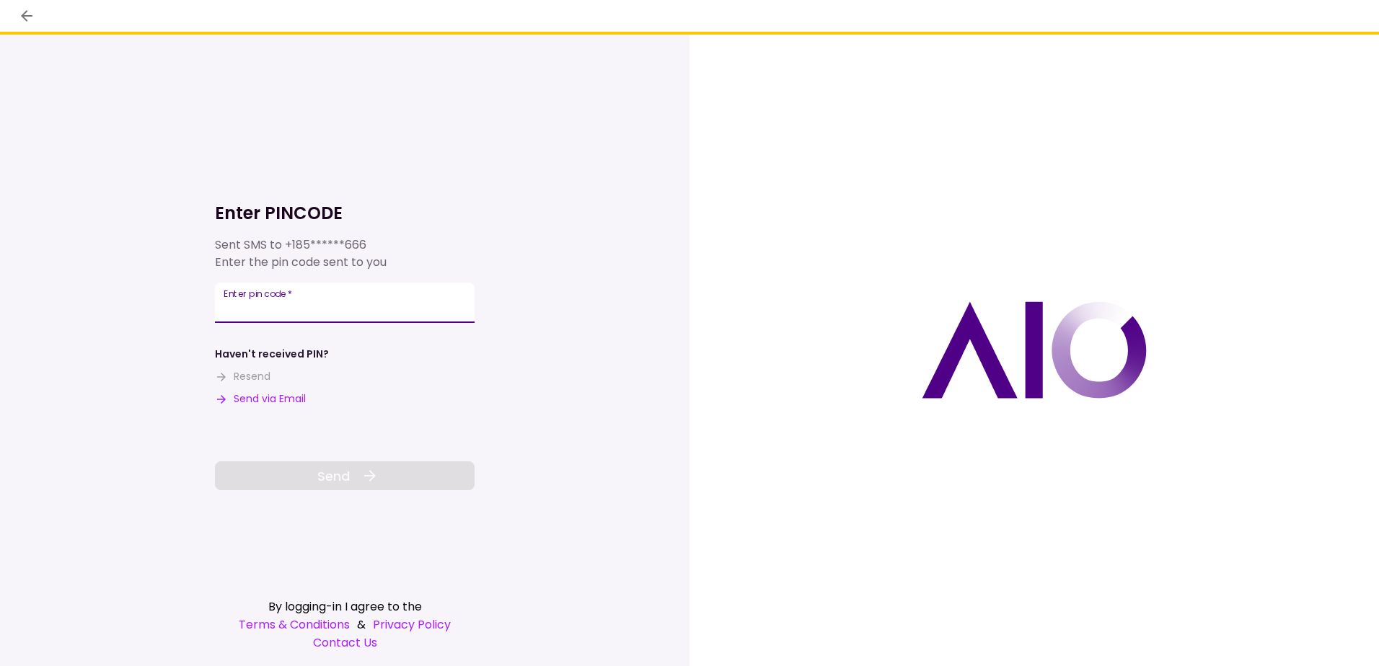
click at [384, 309] on input "Enter pin code   *" at bounding box center [345, 303] width 260 height 40
type input "******"
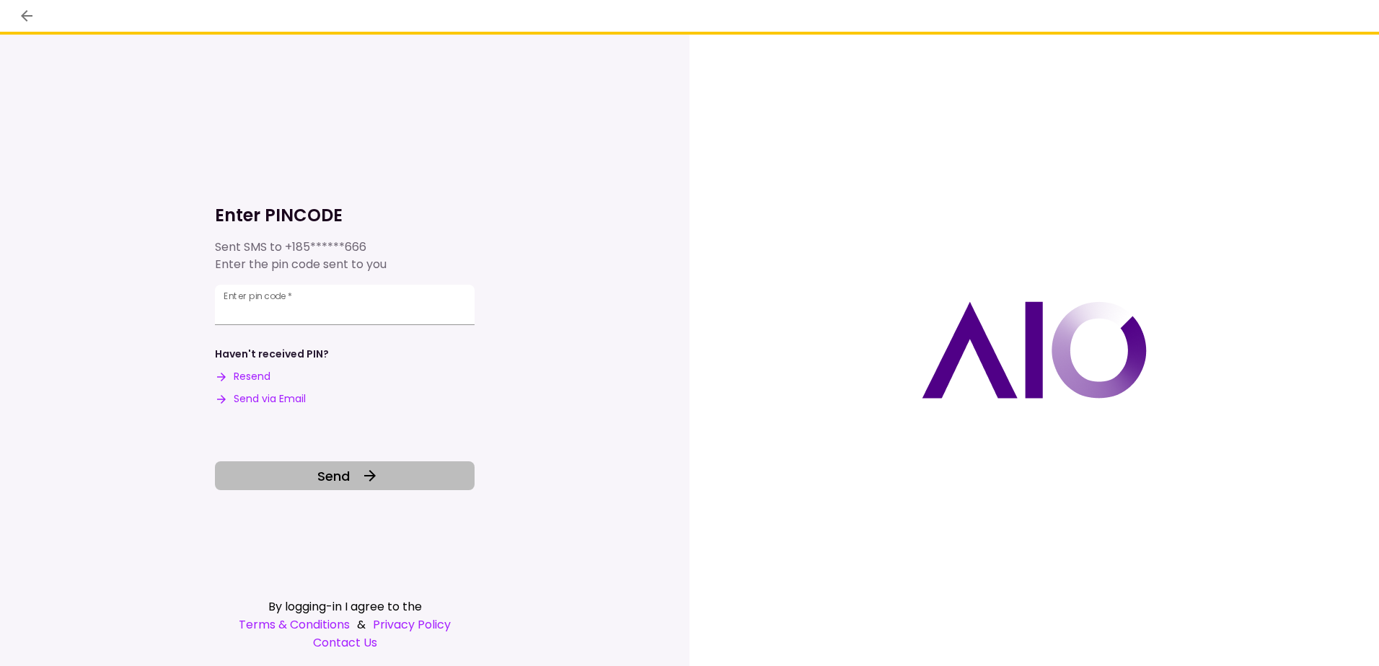
click at [335, 473] on span "Send" at bounding box center [333, 476] width 32 height 19
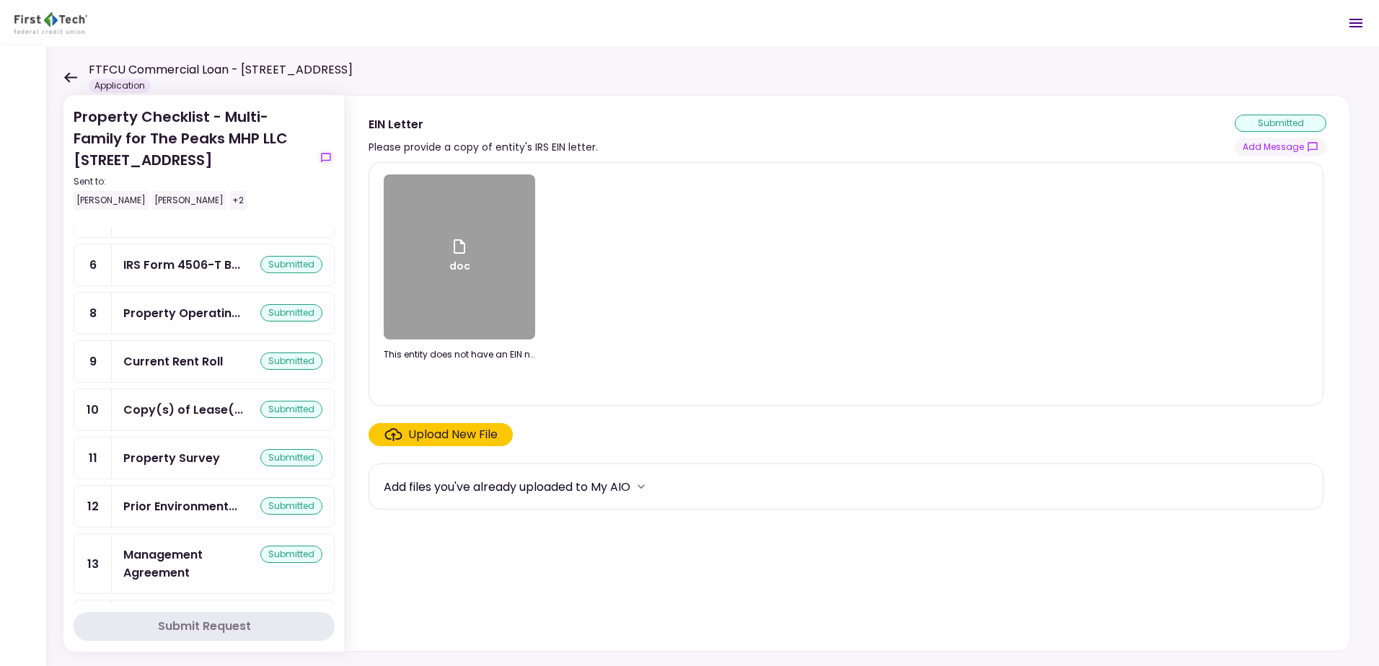
scroll to position [438, 0]
